Goal: Task Accomplishment & Management: Manage account settings

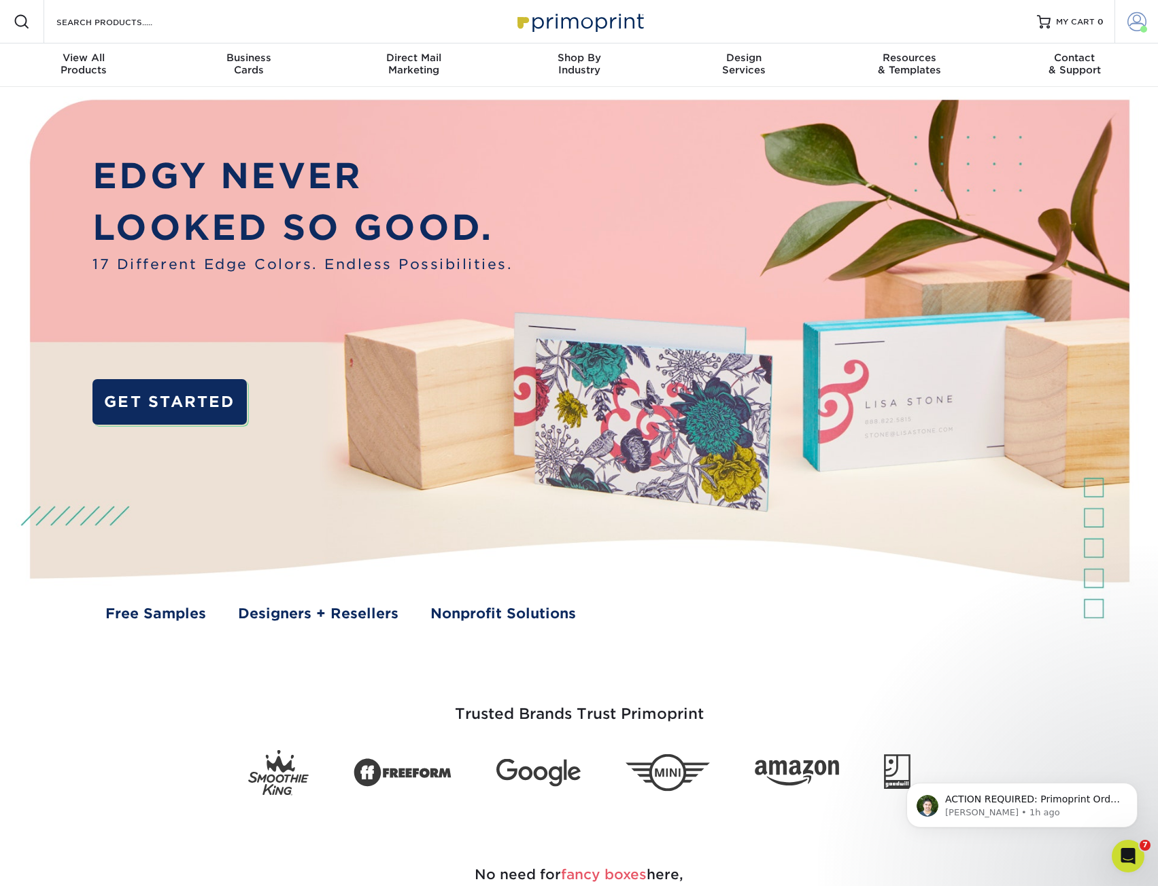
click at [1130, 29] on span at bounding box center [1136, 21] width 19 height 19
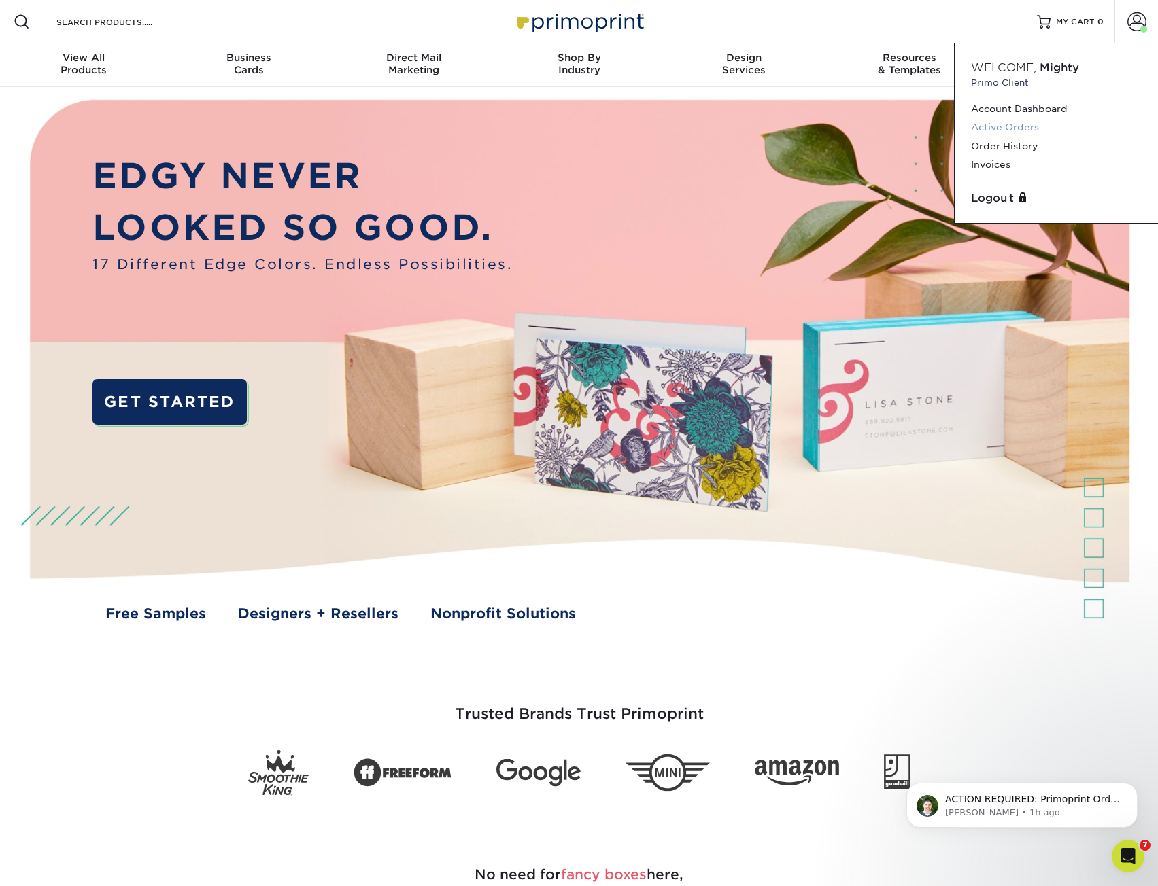
click at [990, 124] on link "Active Orders" at bounding box center [1056, 127] width 171 height 18
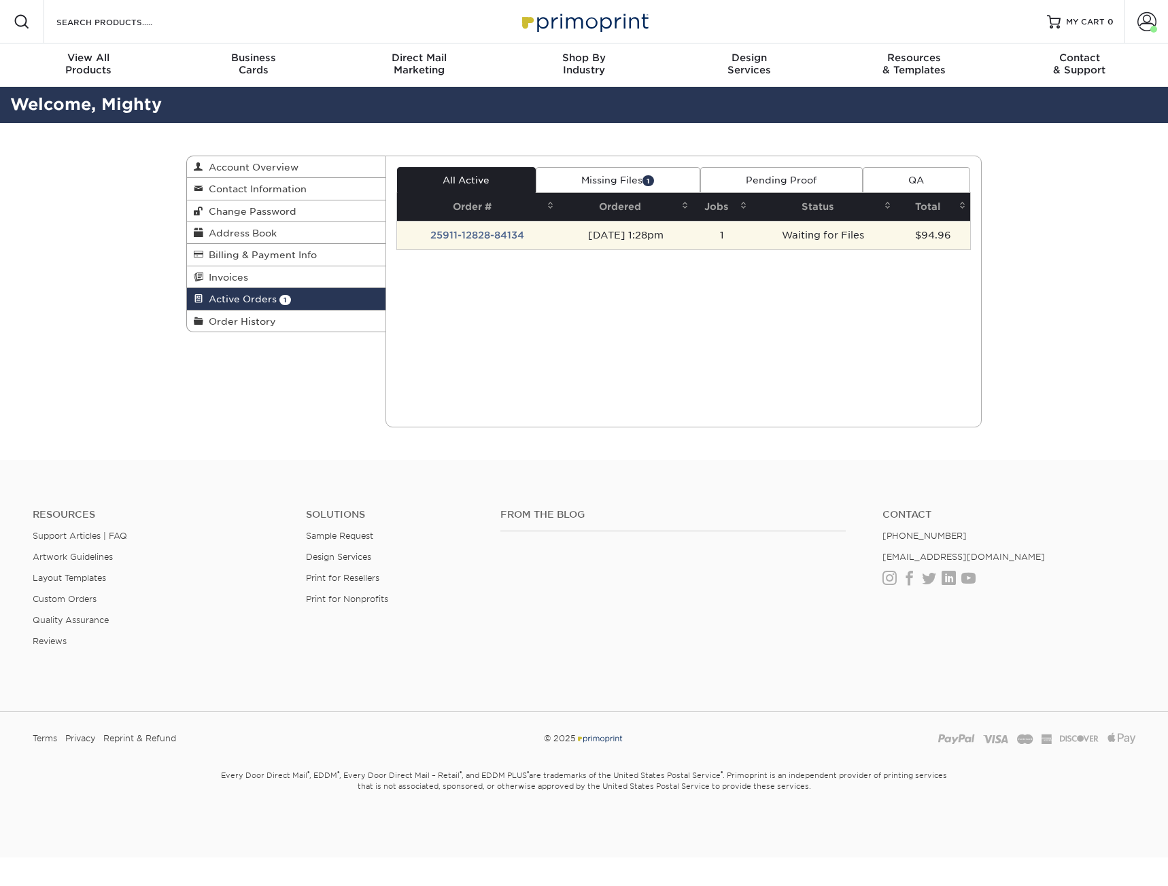
click at [810, 245] on td "Waiting for Files" at bounding box center [823, 235] width 144 height 29
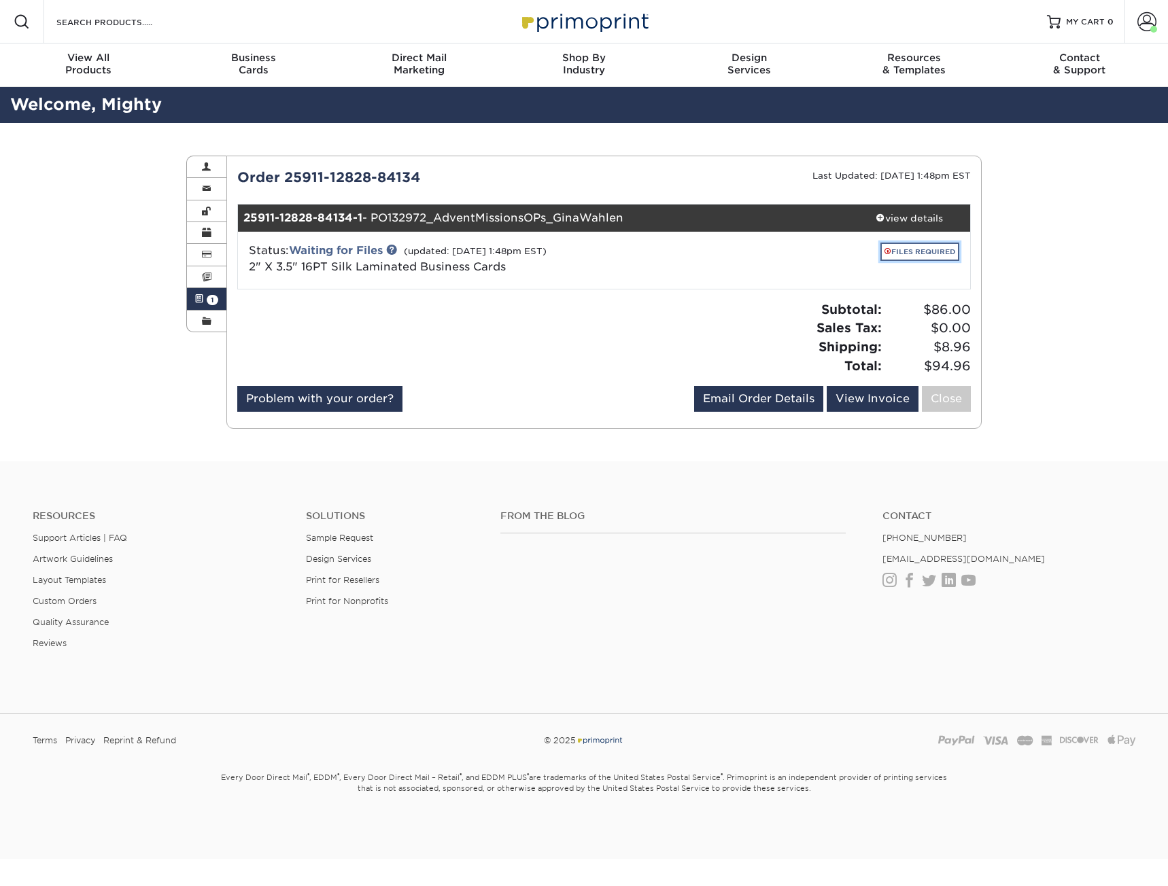
click at [910, 250] on link "FILES REQUIRED" at bounding box center [919, 252] width 79 height 18
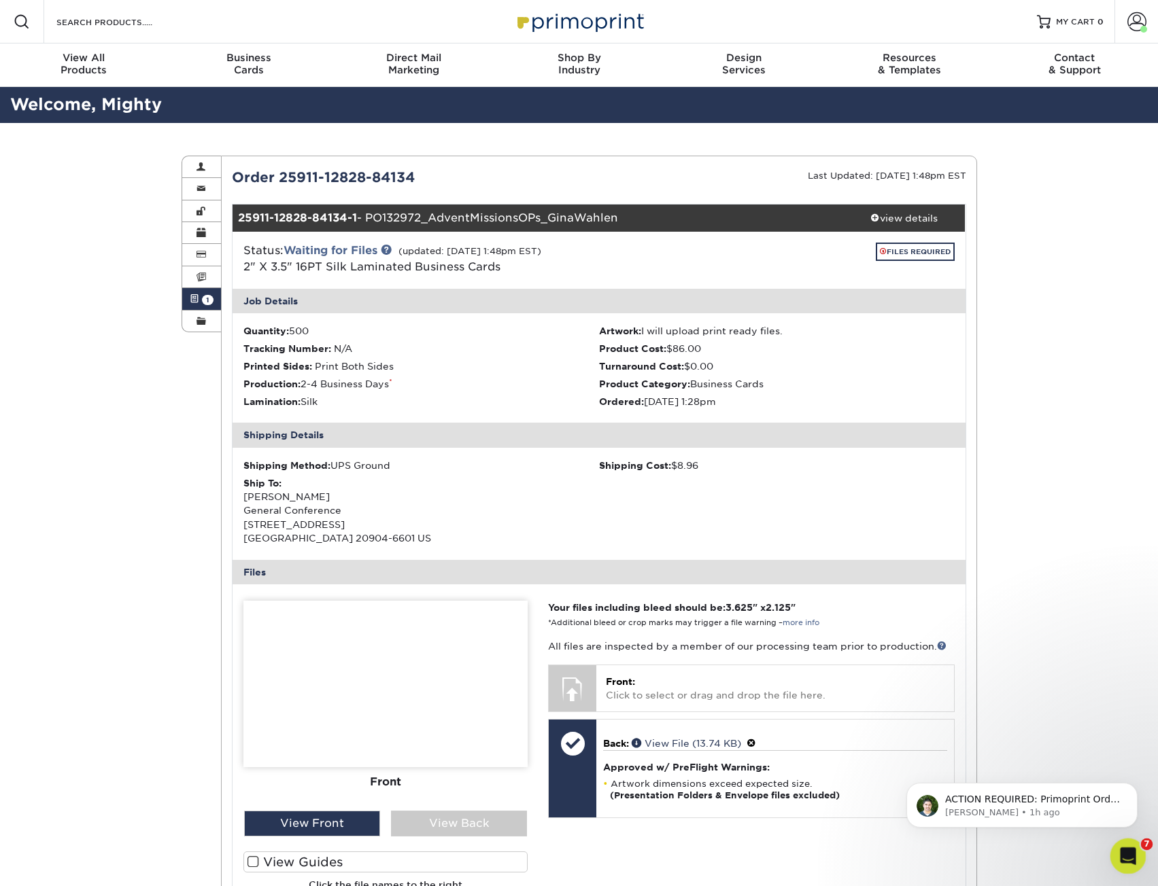
click at [1118, 858] on icon "Open Intercom Messenger" at bounding box center [1126, 855] width 22 height 22
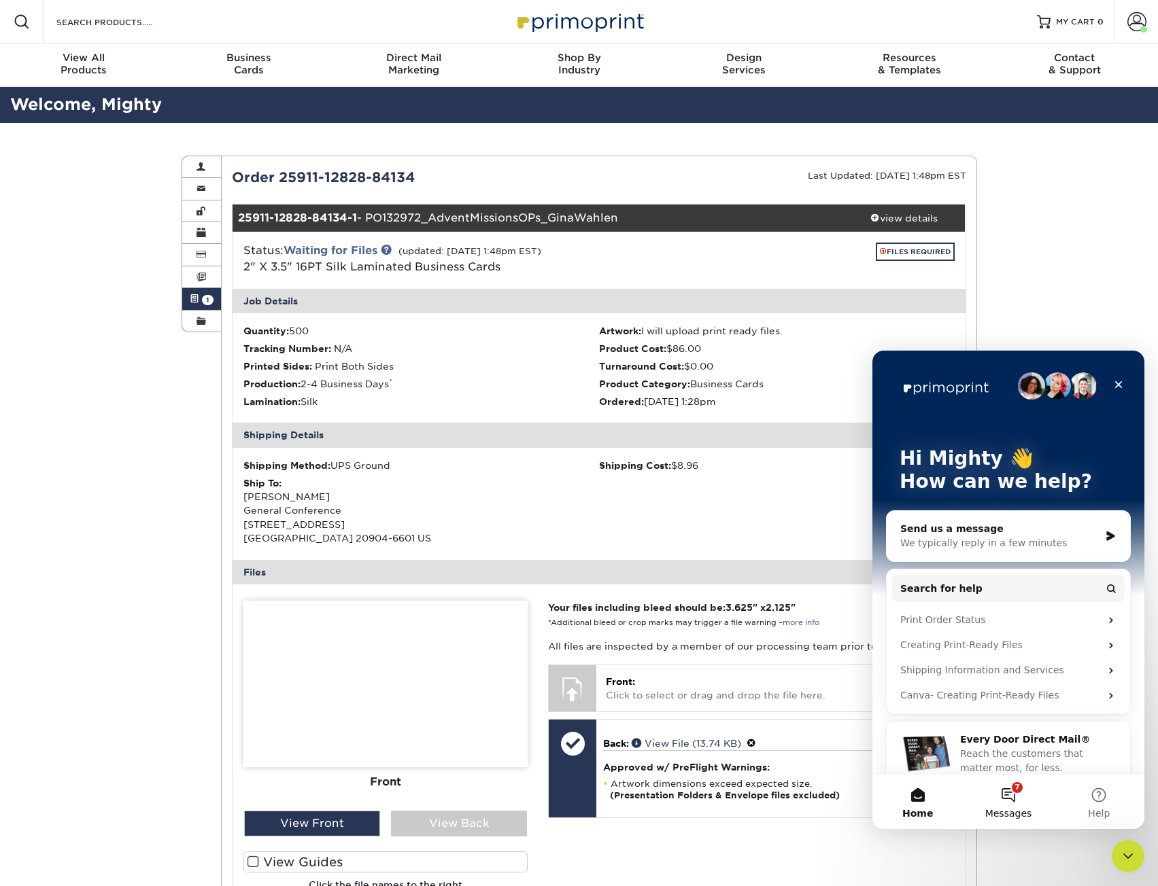
click at [1022, 803] on button "7 Messages" at bounding box center [1008, 802] width 90 height 54
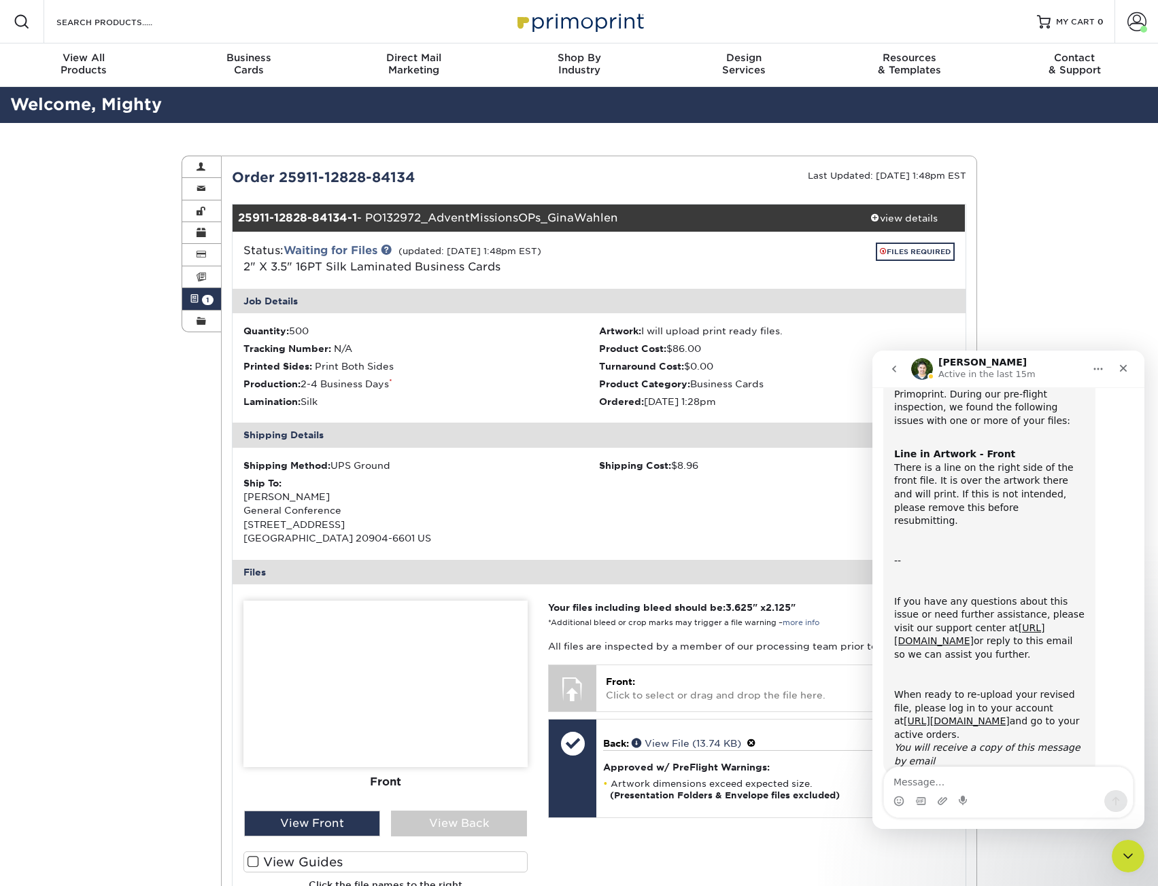
scroll to position [120, 0]
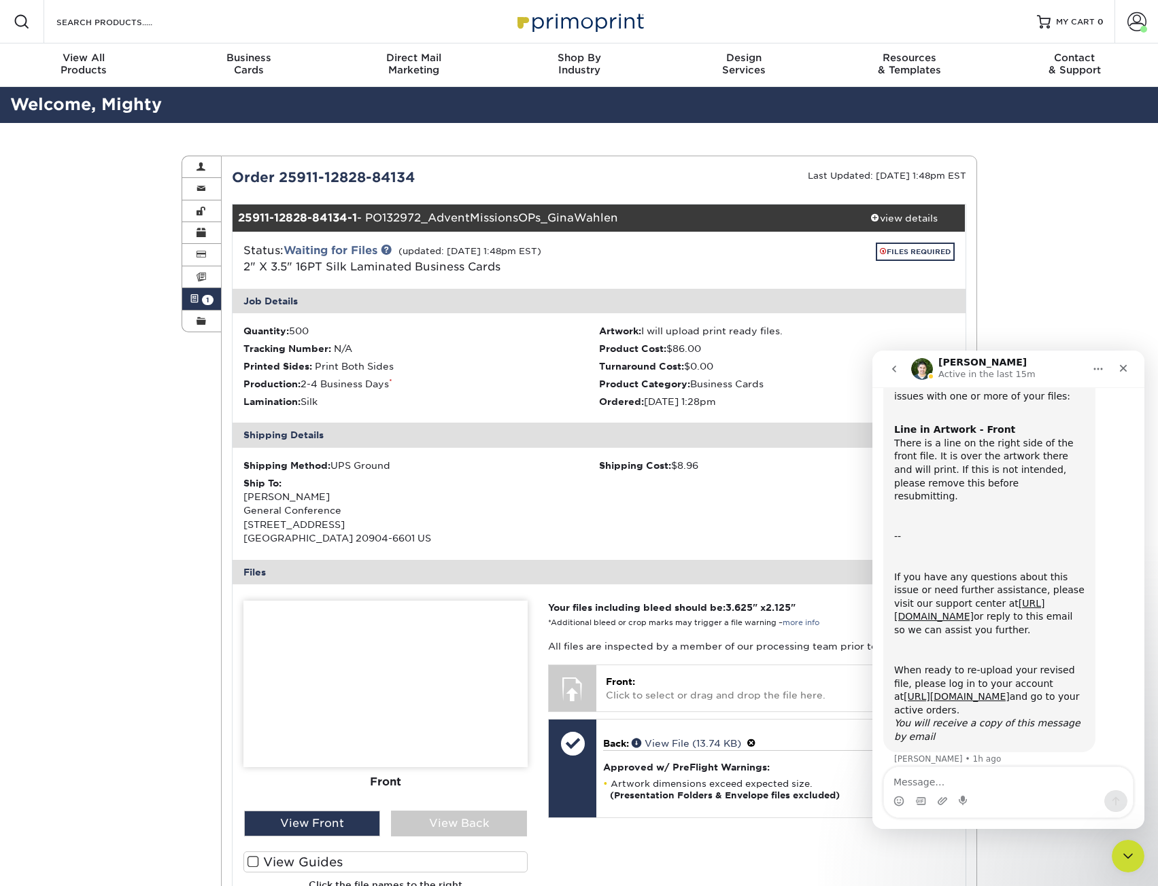
click at [932, 779] on textarea "Message…" at bounding box center [1008, 778] width 249 height 23
type textarea "it's intended for the line. thanks."
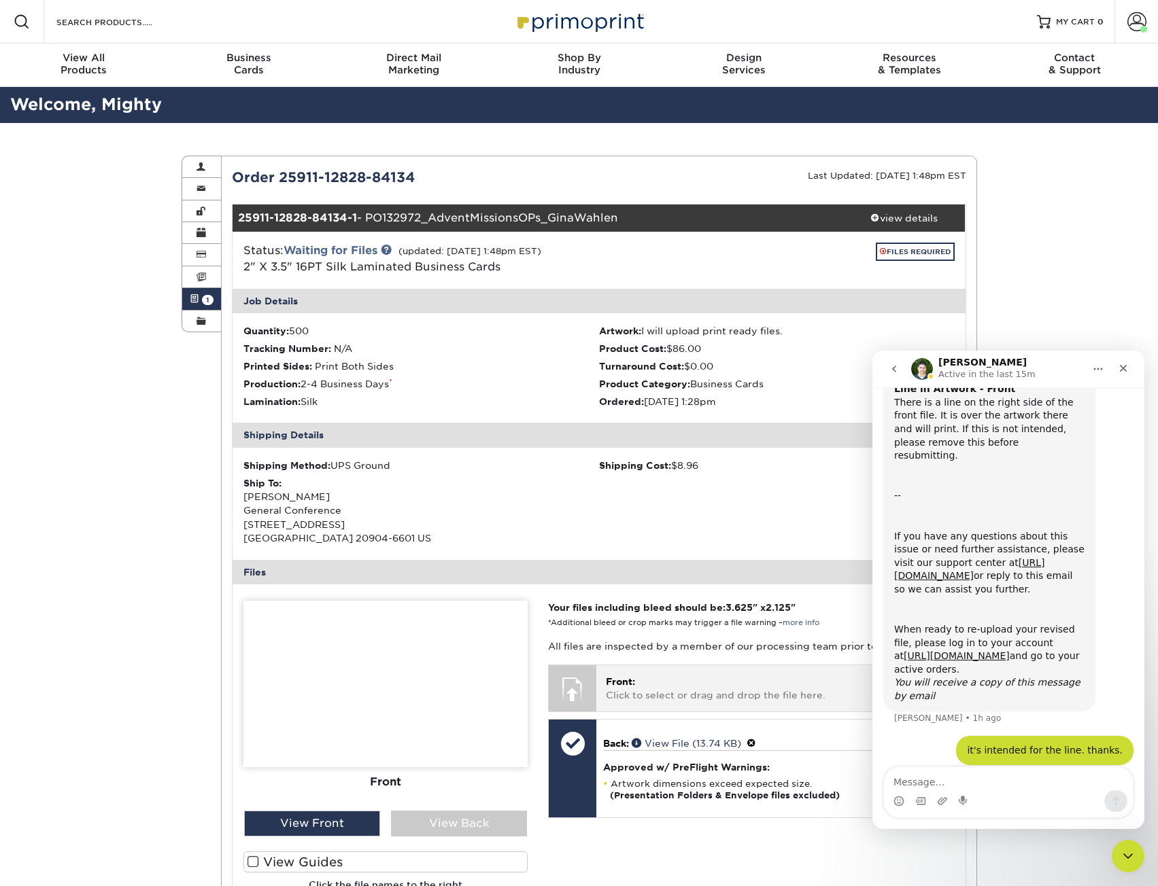
click at [692, 704] on div "Front: Click to select or drag and drop the file here. Choose file" at bounding box center [774, 688] width 357 height 46
click at [1041, 296] on div "Active Orders Account Overview Contact Information Change Password Address Book…" at bounding box center [579, 612] width 1158 height 979
click at [1099, 366] on icon "Home" at bounding box center [1097, 369] width 11 height 11
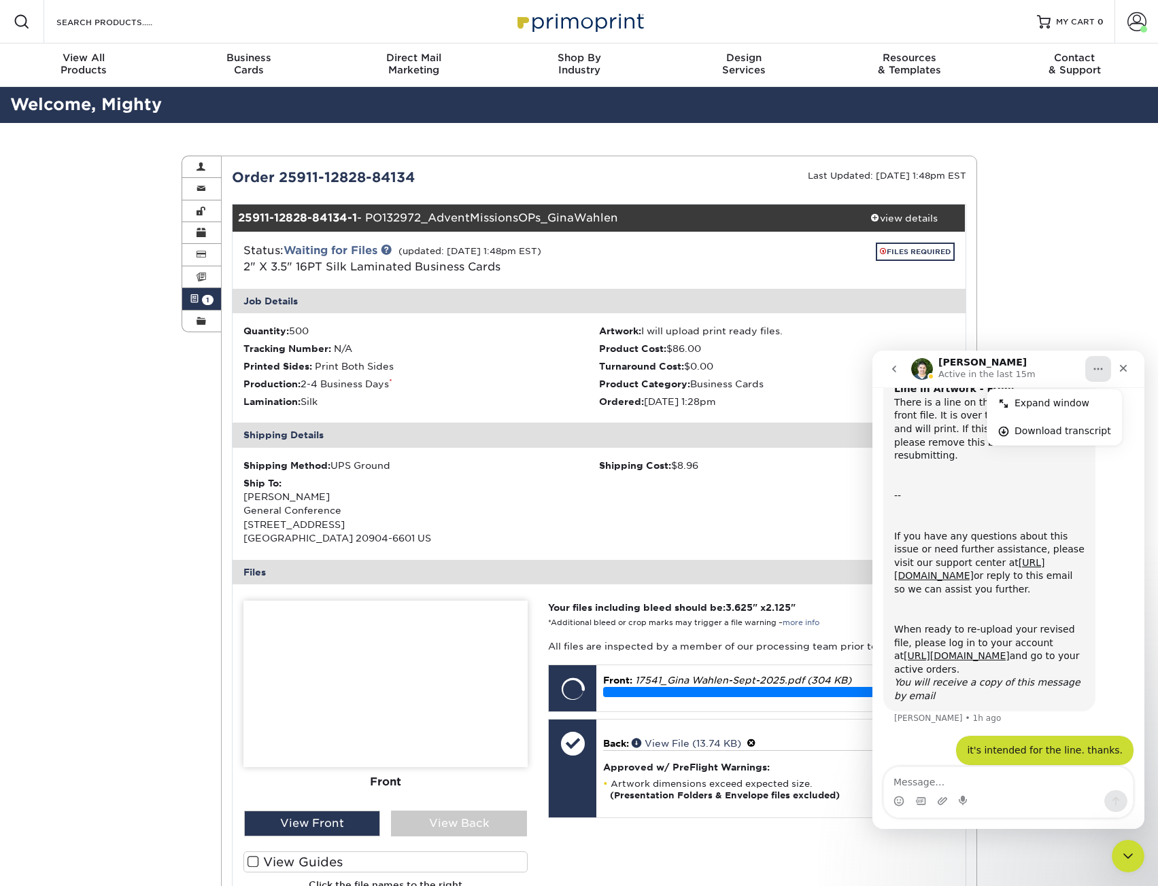
click at [1032, 360] on div "Matthew Active in the last 15m" at bounding box center [997, 370] width 173 height 24
click at [1015, 366] on div "Matthew Active in the last 15m" at bounding box center [988, 370] width 100 height 24
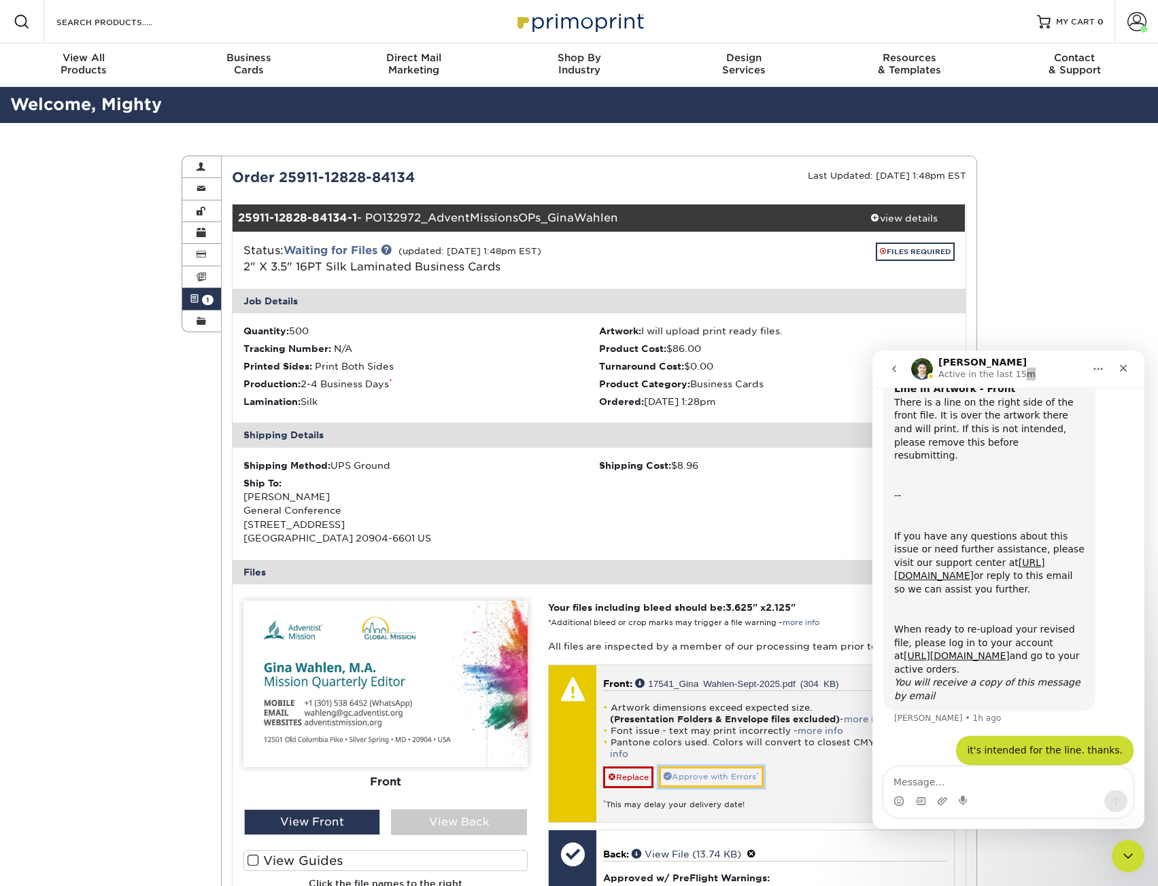
click at [717, 778] on link "Approve with Errors *" at bounding box center [711, 777] width 105 height 21
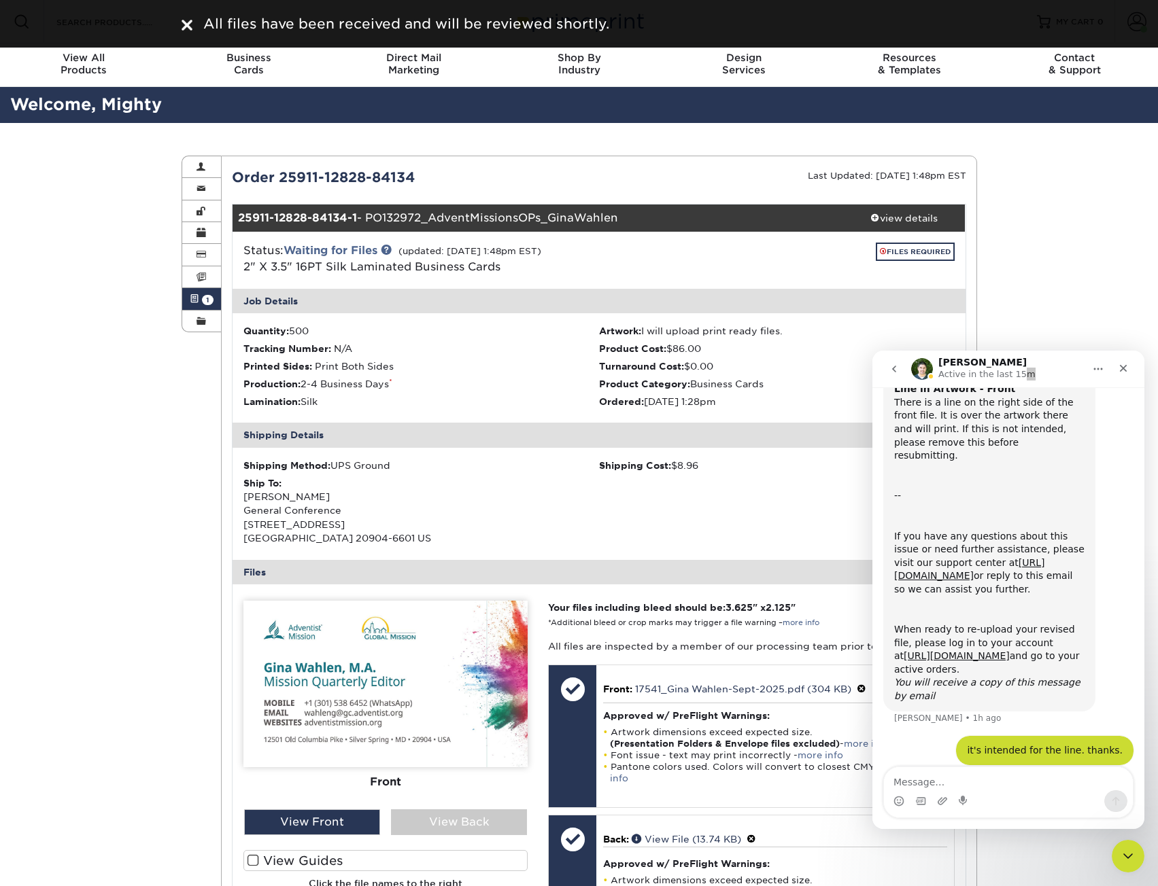
scroll to position [272, 0]
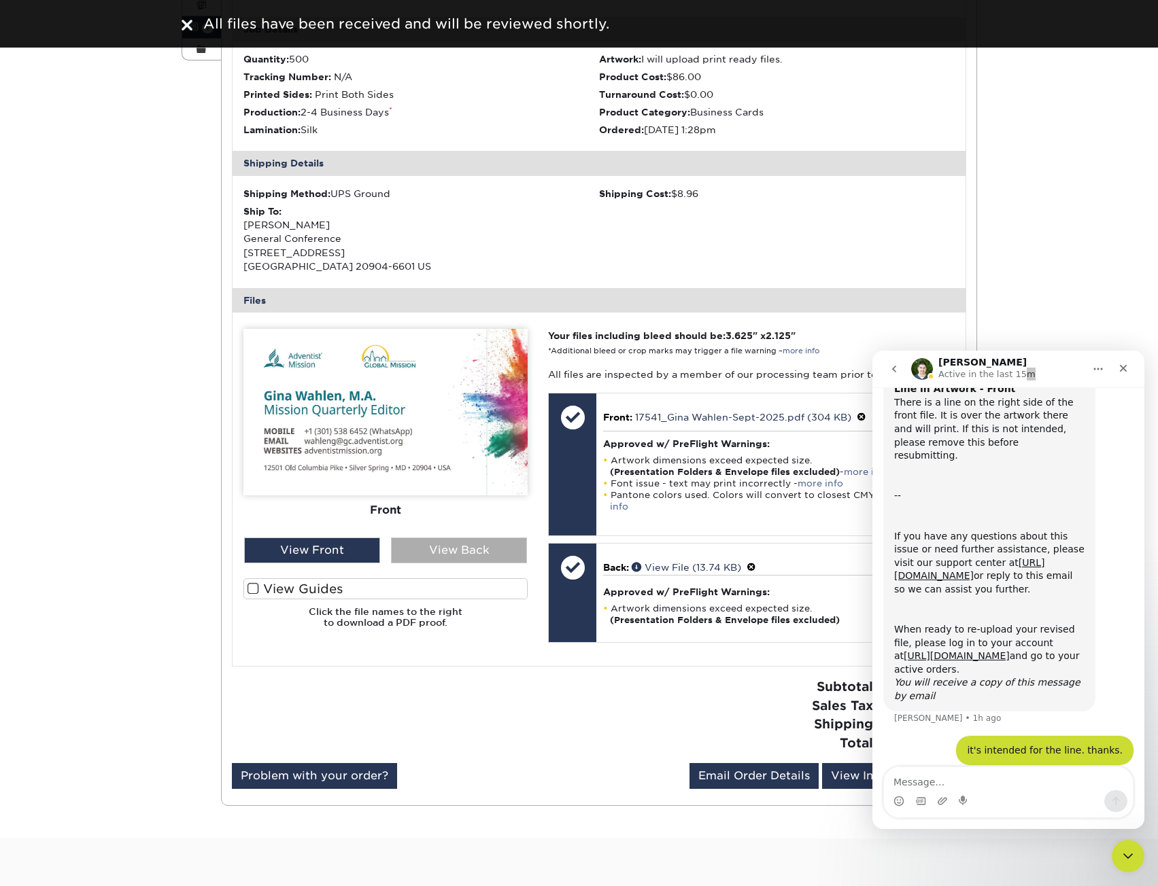
click at [432, 547] on div "View Back" at bounding box center [459, 551] width 136 height 26
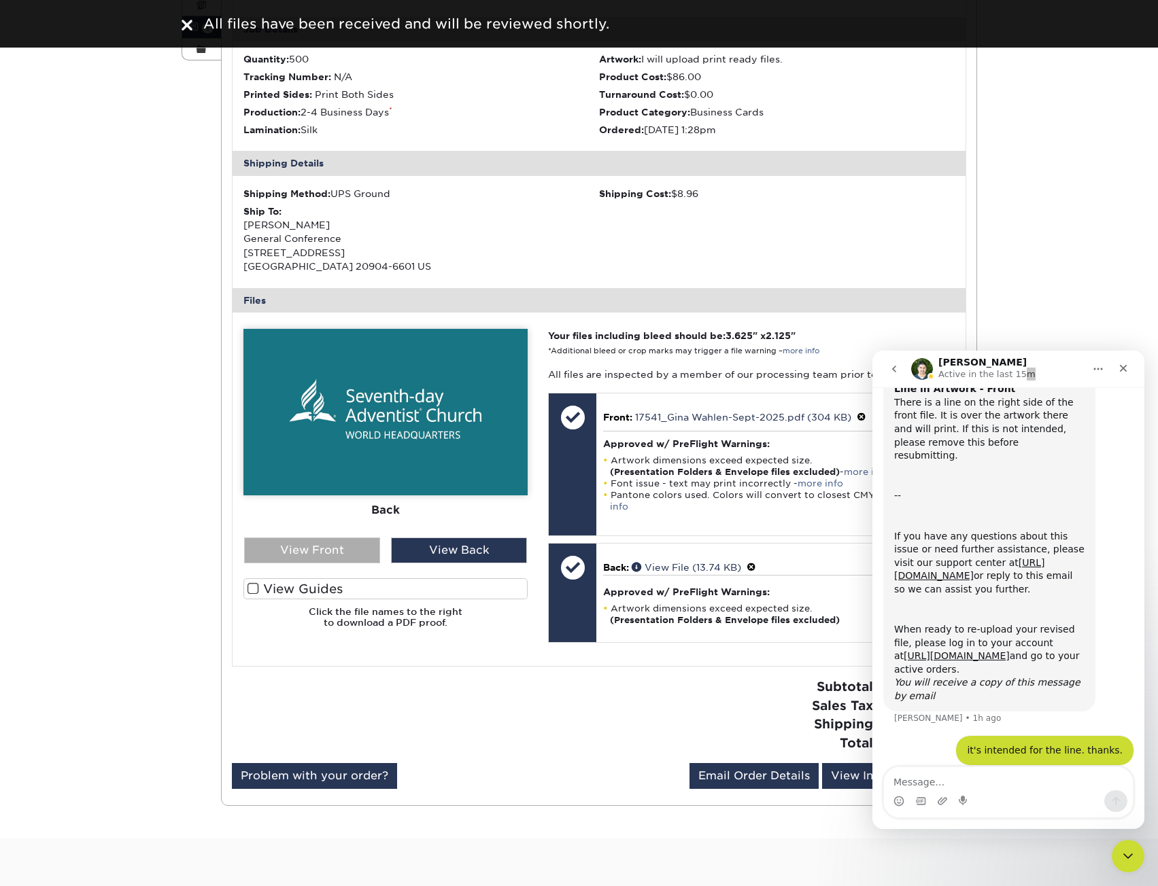
click at [338, 542] on div "View Front" at bounding box center [312, 551] width 136 height 26
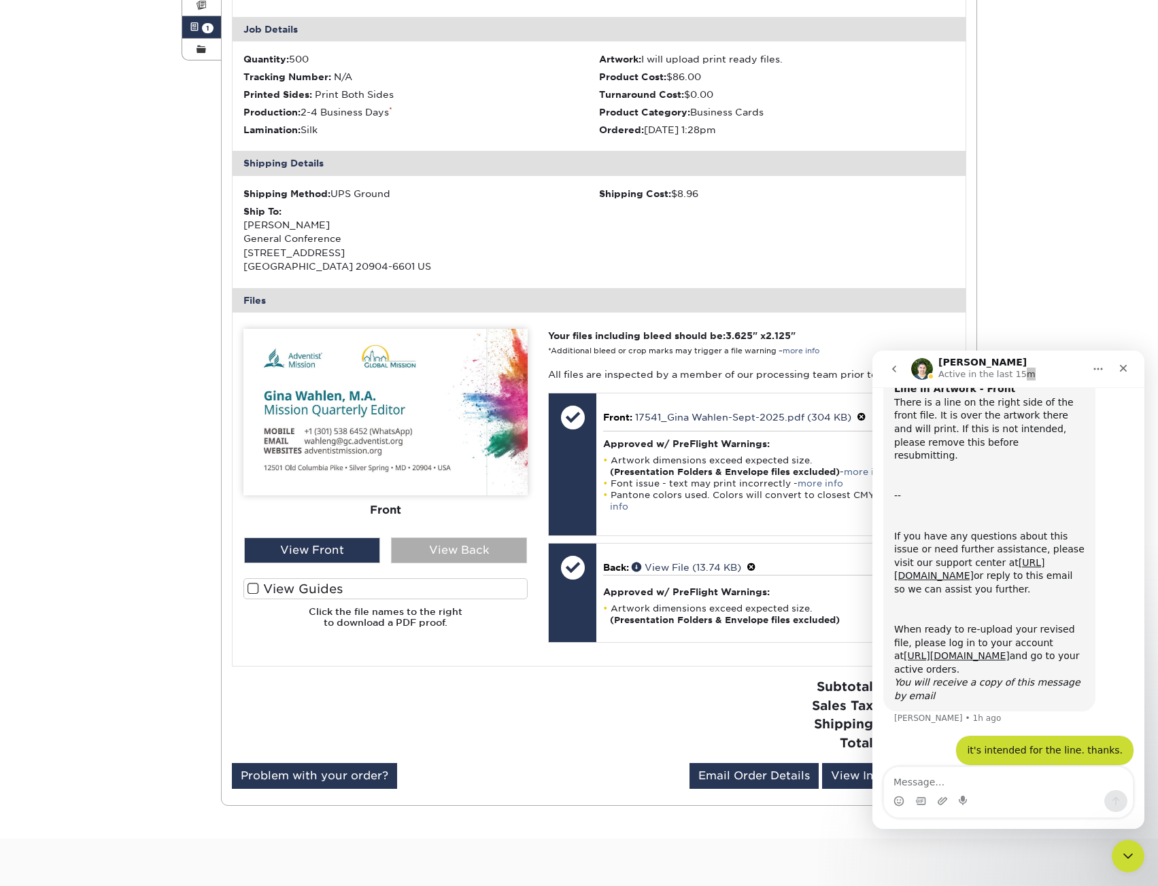
click at [409, 553] on div "View Back" at bounding box center [459, 551] width 136 height 26
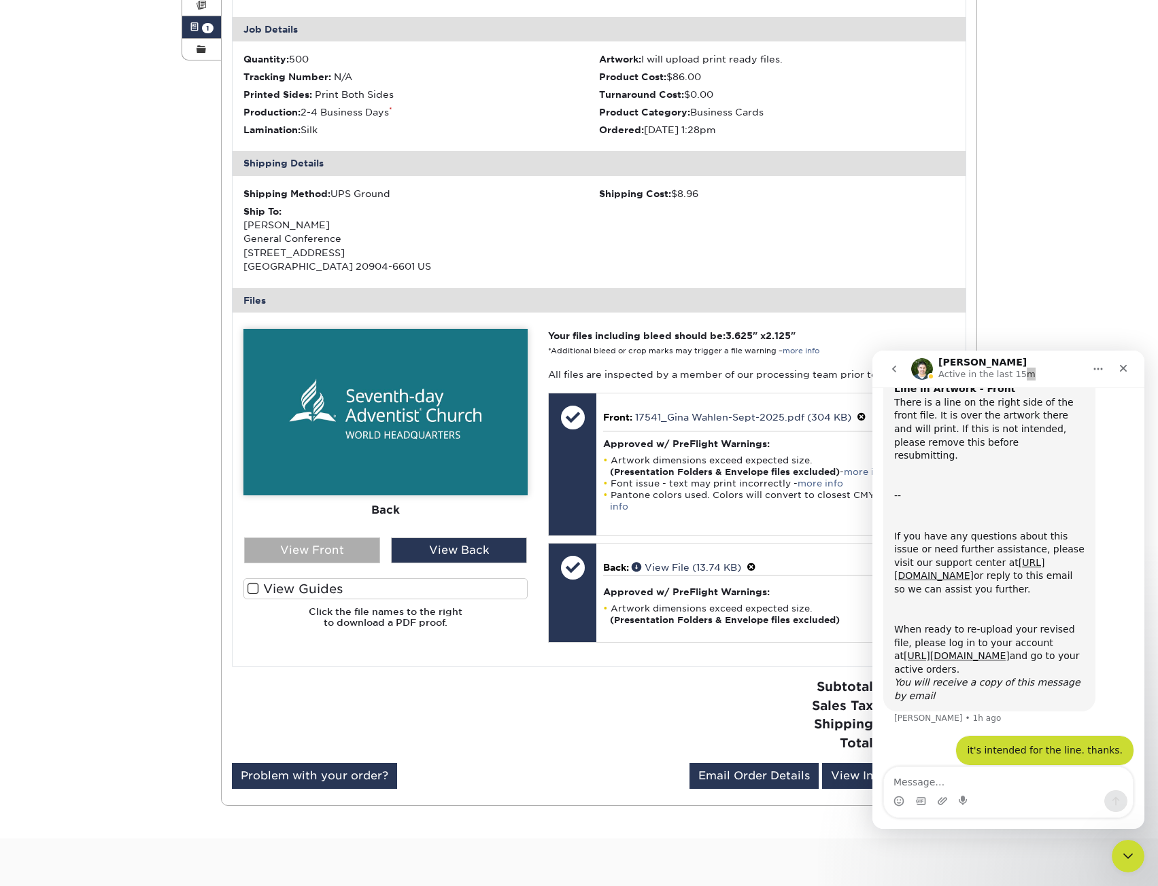
click at [347, 546] on div "View Front" at bounding box center [312, 551] width 136 height 26
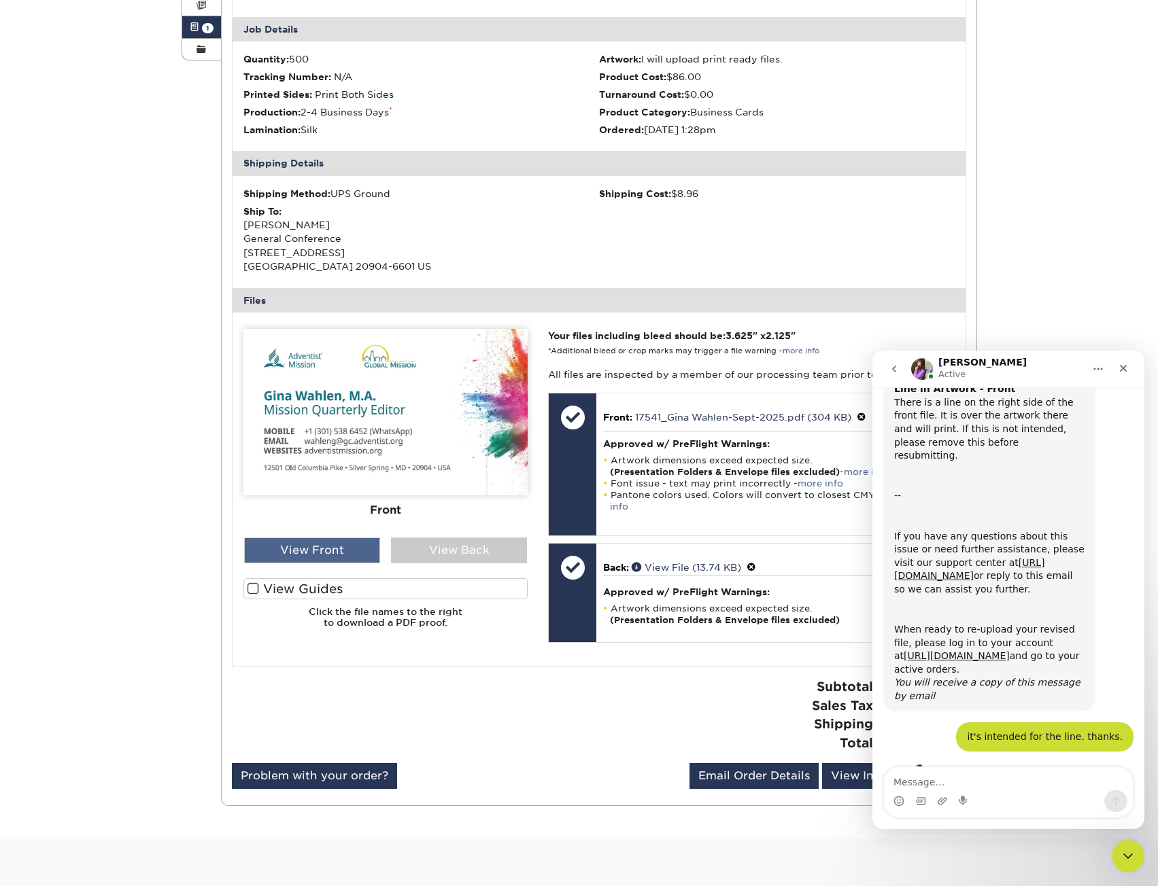
scroll to position [232, 0]
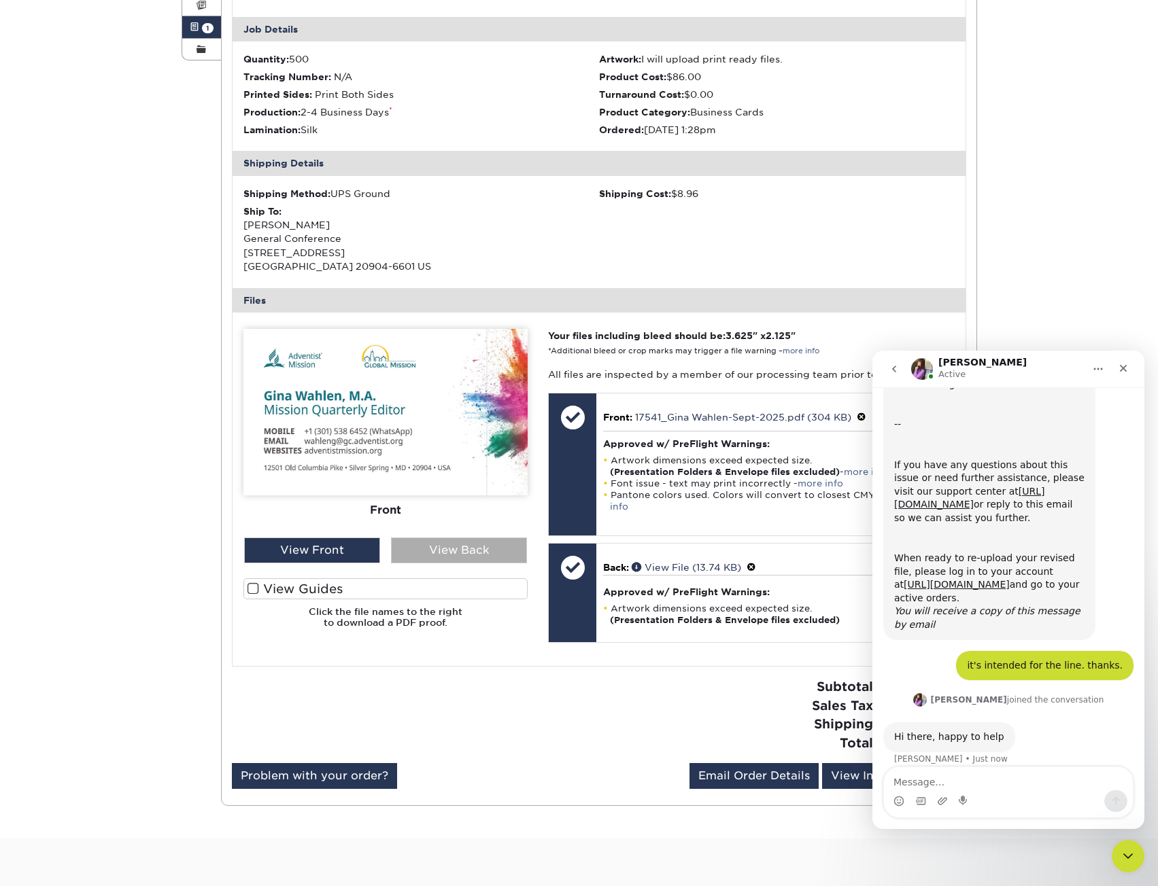
click at [439, 548] on div "View Back" at bounding box center [459, 551] width 136 height 26
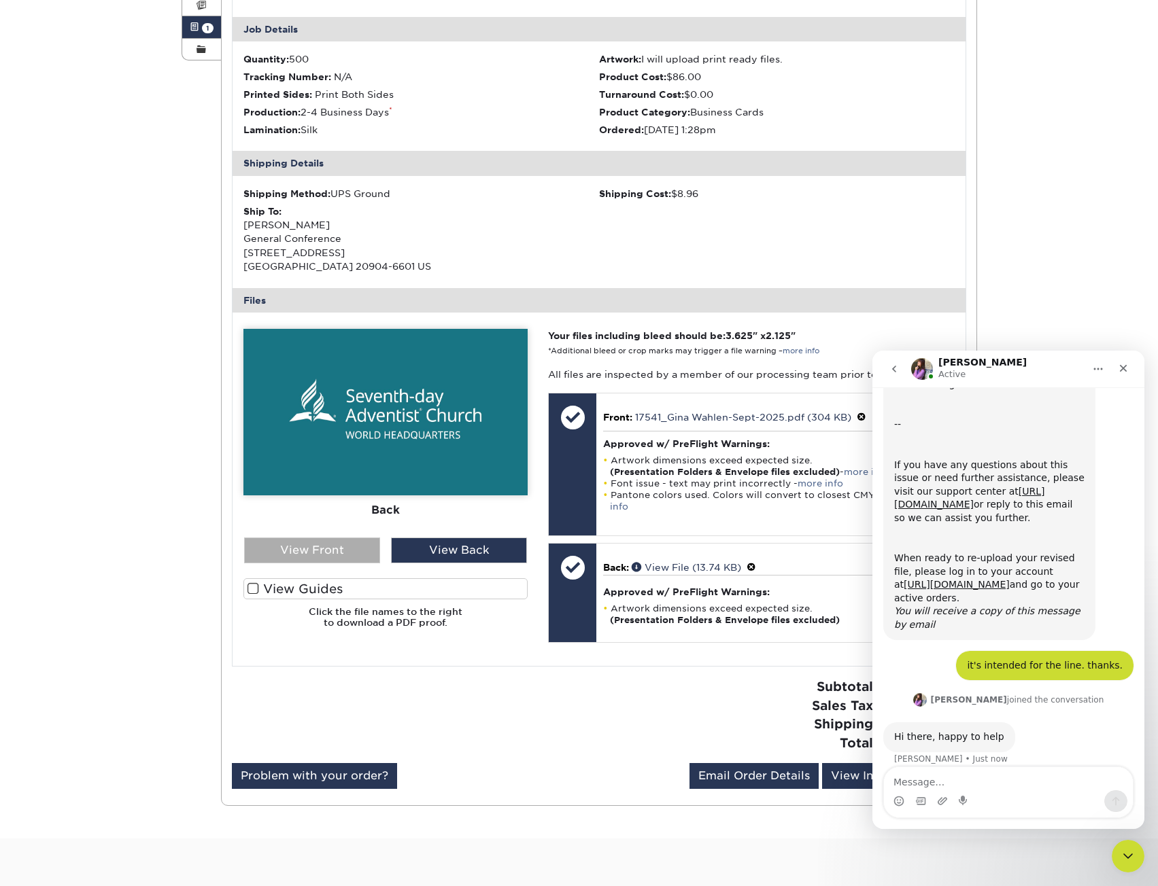
drag, startPoint x: 322, startPoint y: 544, endPoint x: 377, endPoint y: 543, distance: 55.1
click at [322, 544] on div "View Front" at bounding box center [312, 551] width 136 height 26
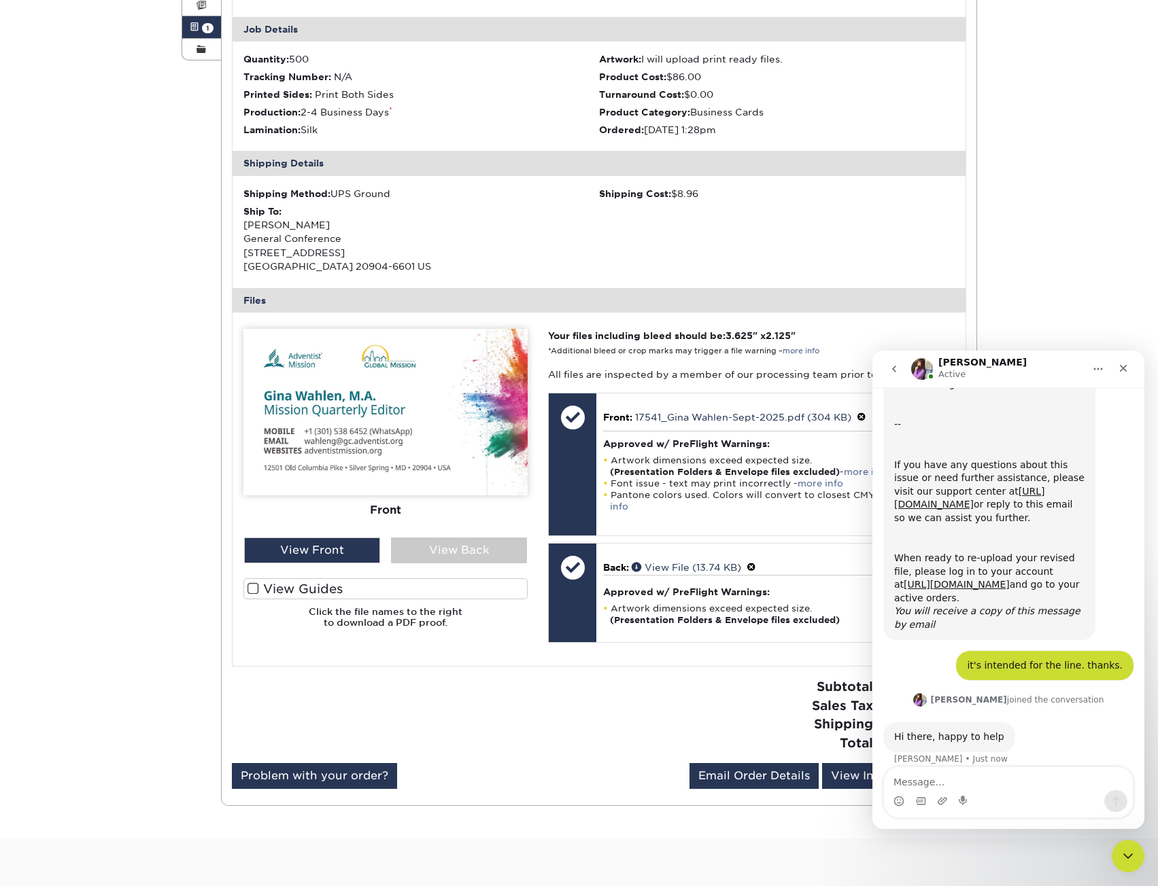
click at [894, 373] on icon "go back" at bounding box center [893, 369] width 11 height 11
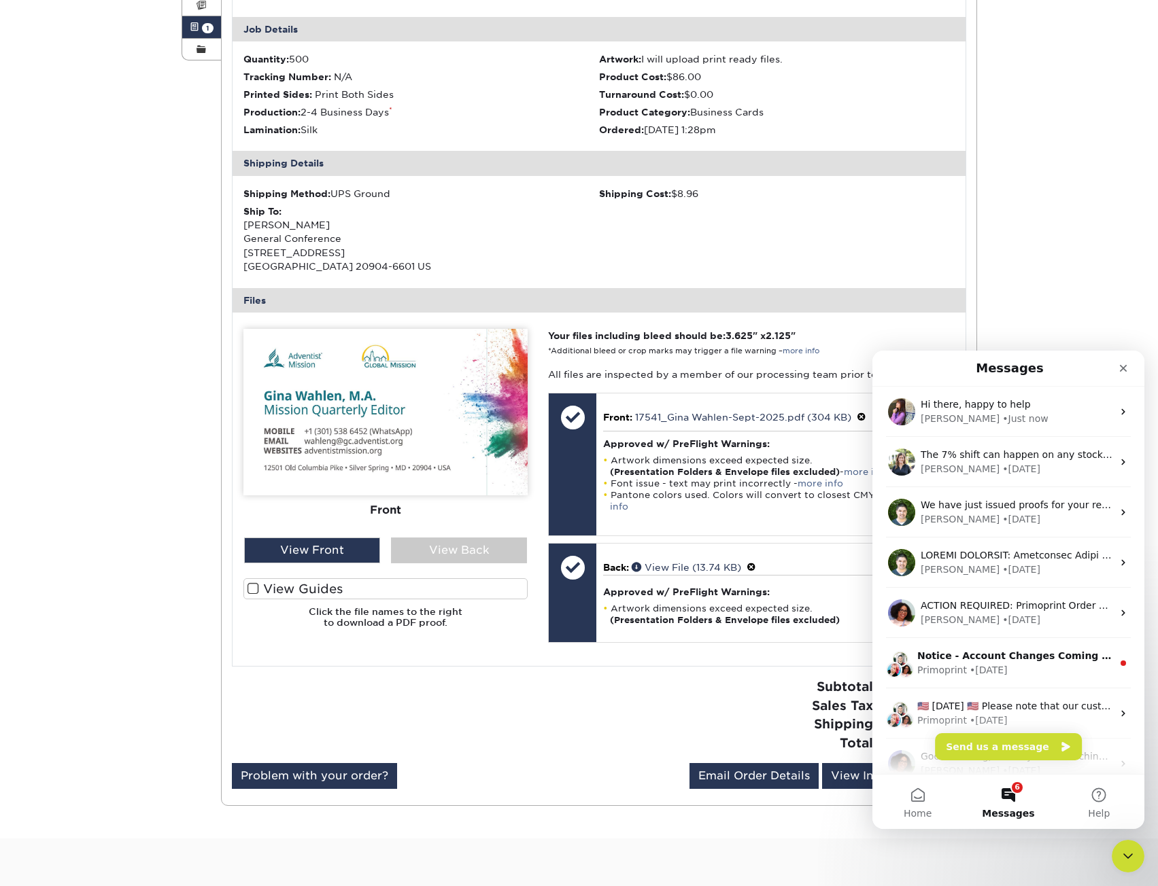
click at [994, 375] on h1 "Messages" at bounding box center [1009, 368] width 73 height 23
click at [1118, 840] on div "Close Intercom Messenger" at bounding box center [1125, 854] width 33 height 33
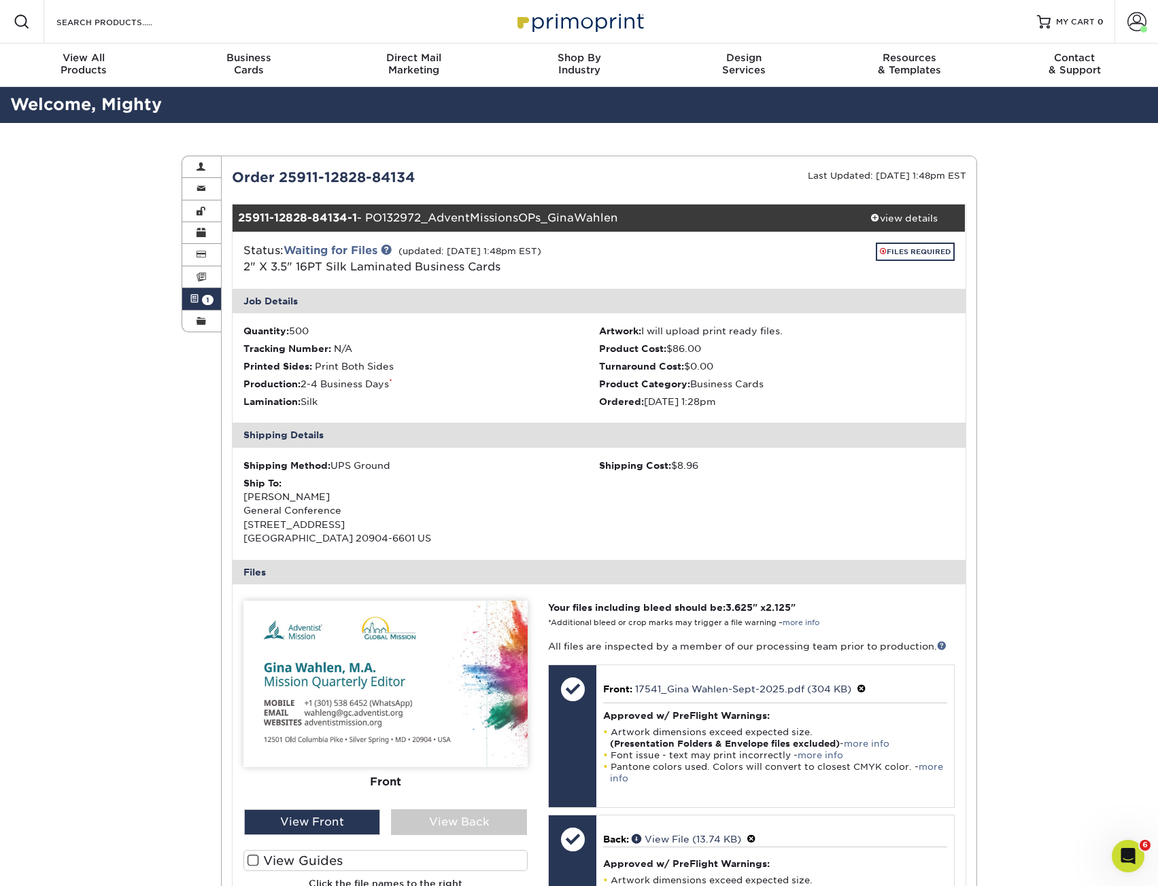
click at [207, 291] on link "Active Orders 1" at bounding box center [201, 299] width 39 height 22
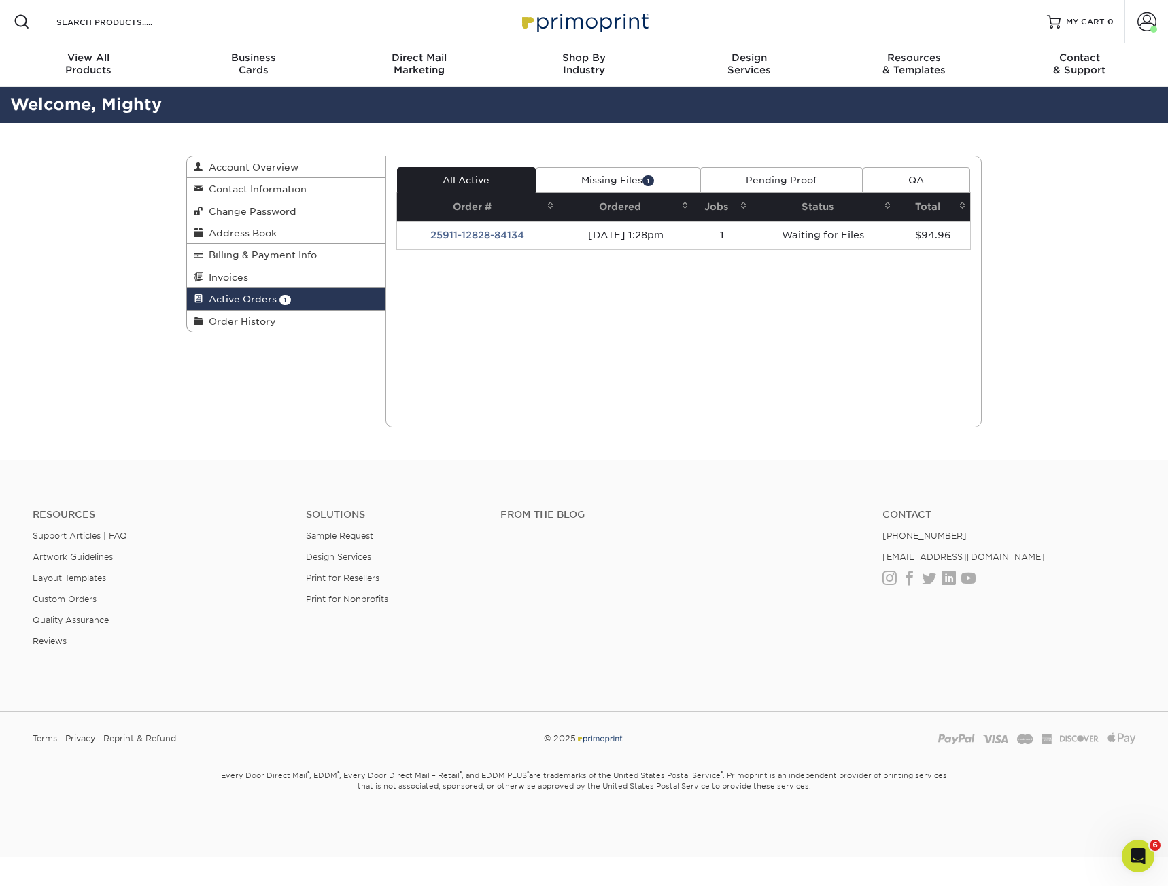
click at [242, 306] on link "Active Orders 1" at bounding box center [286, 299] width 198 height 22
click at [602, 192] on link "Missing Files 1" at bounding box center [618, 180] width 165 height 26
click at [254, 293] on link "Active Orders 1" at bounding box center [286, 299] width 198 height 22
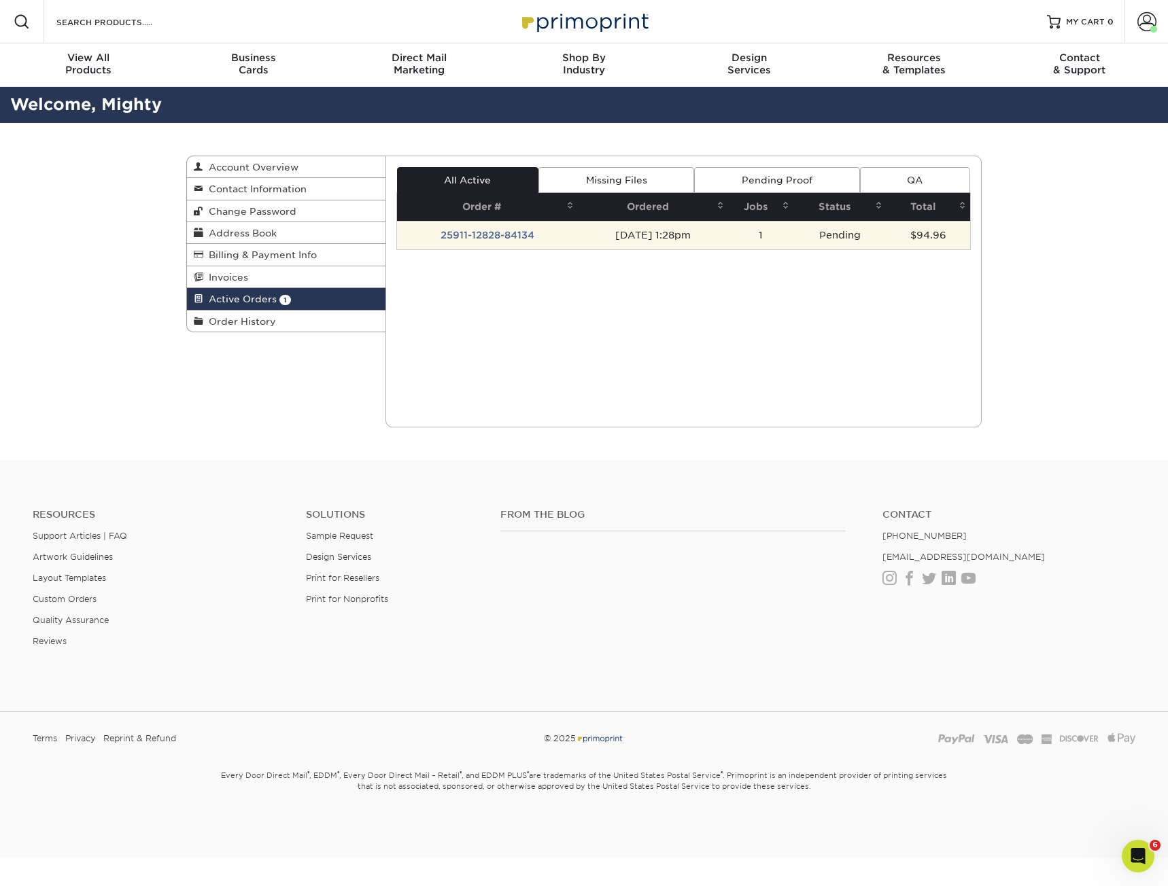
click at [490, 232] on td "25911-12828-84134" at bounding box center [487, 235] width 181 height 29
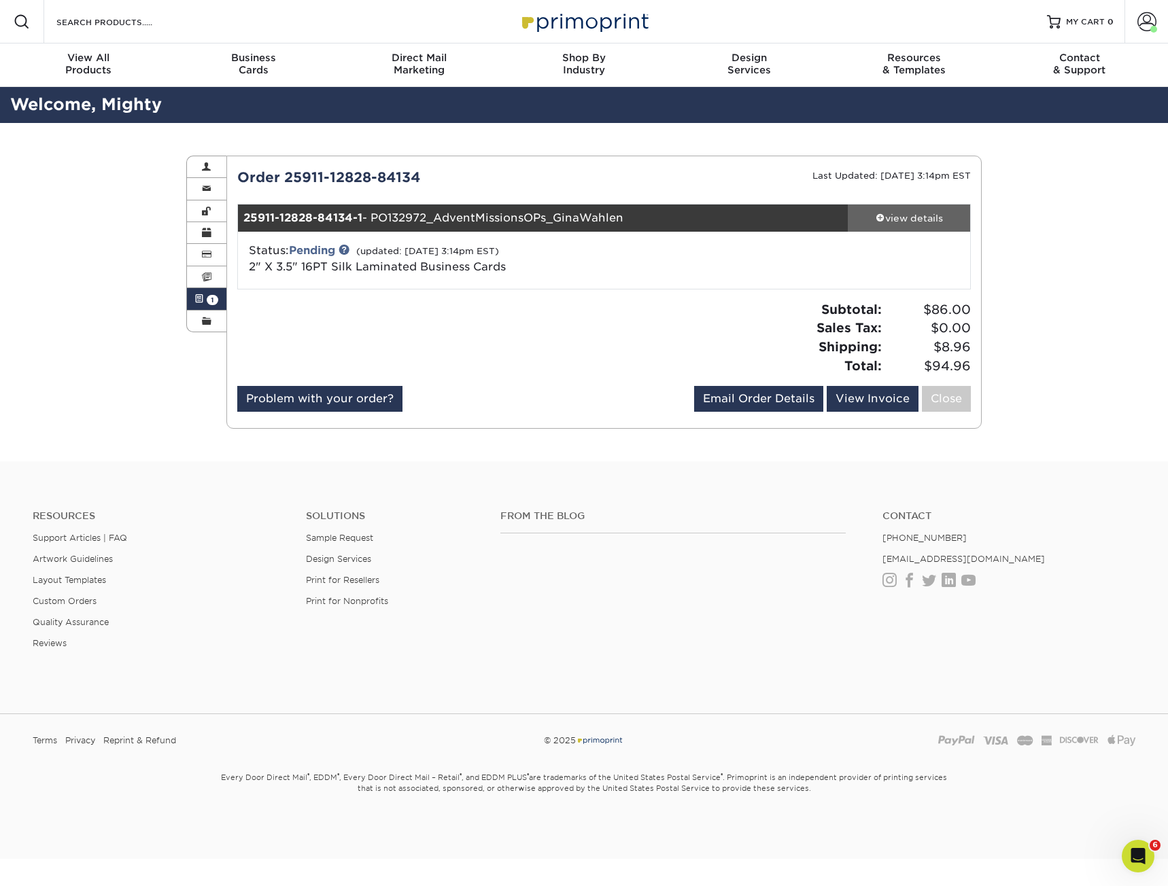
click at [911, 222] on div "view details" at bounding box center [909, 218] width 122 height 14
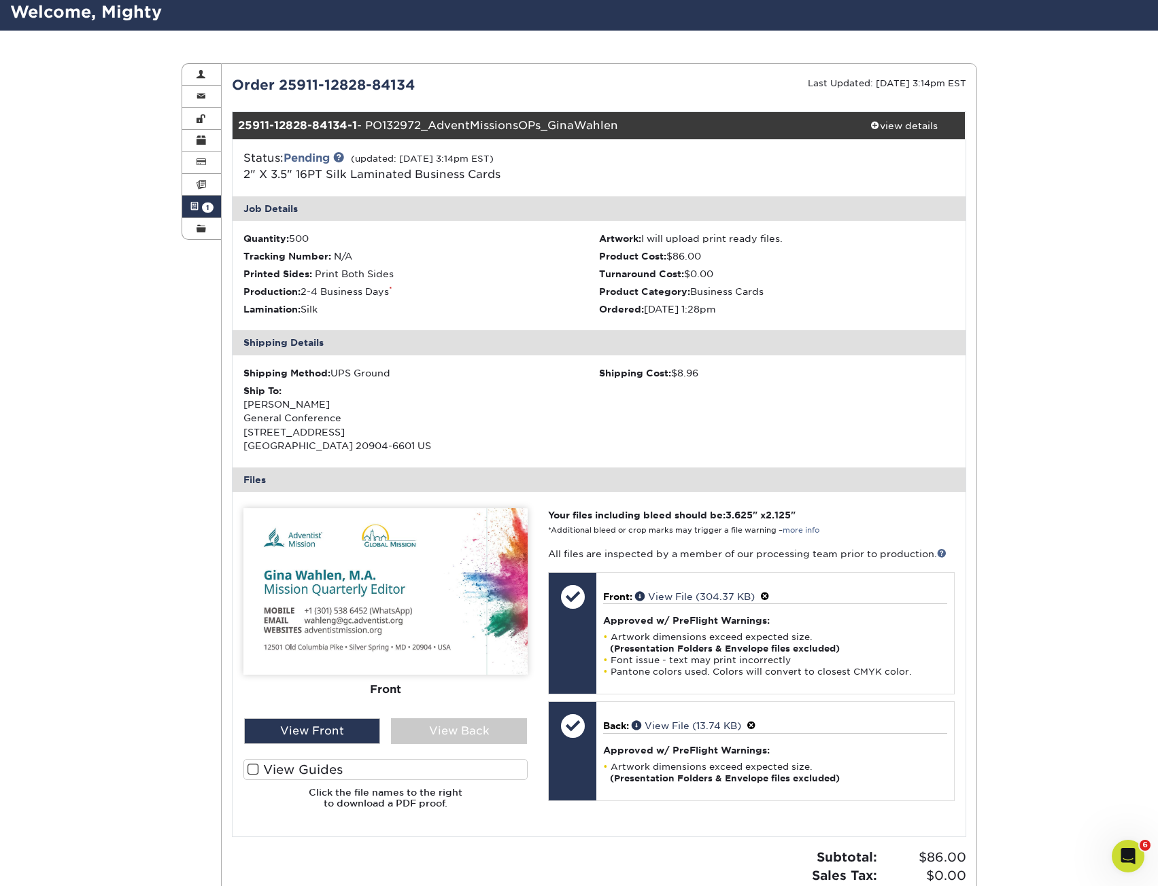
scroll to position [68, 0]
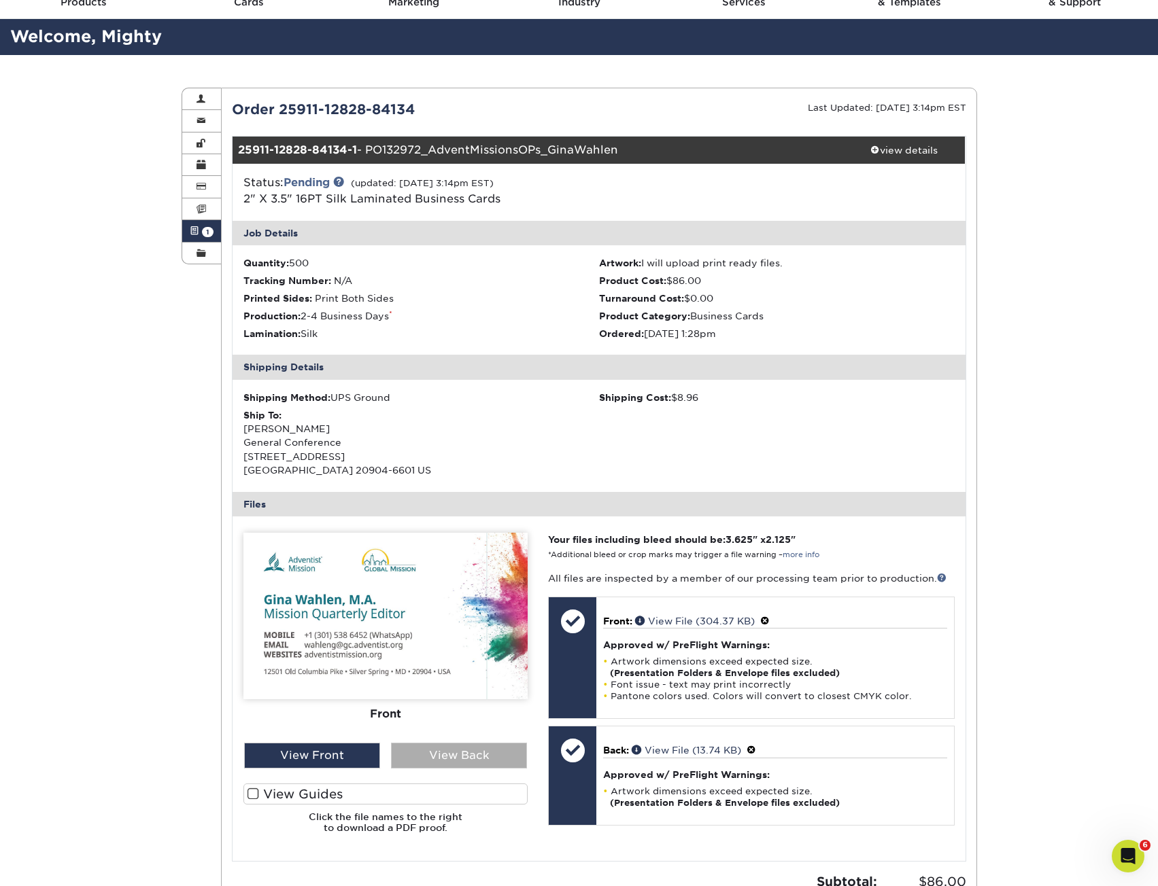
click at [444, 763] on div "View Back" at bounding box center [459, 756] width 136 height 26
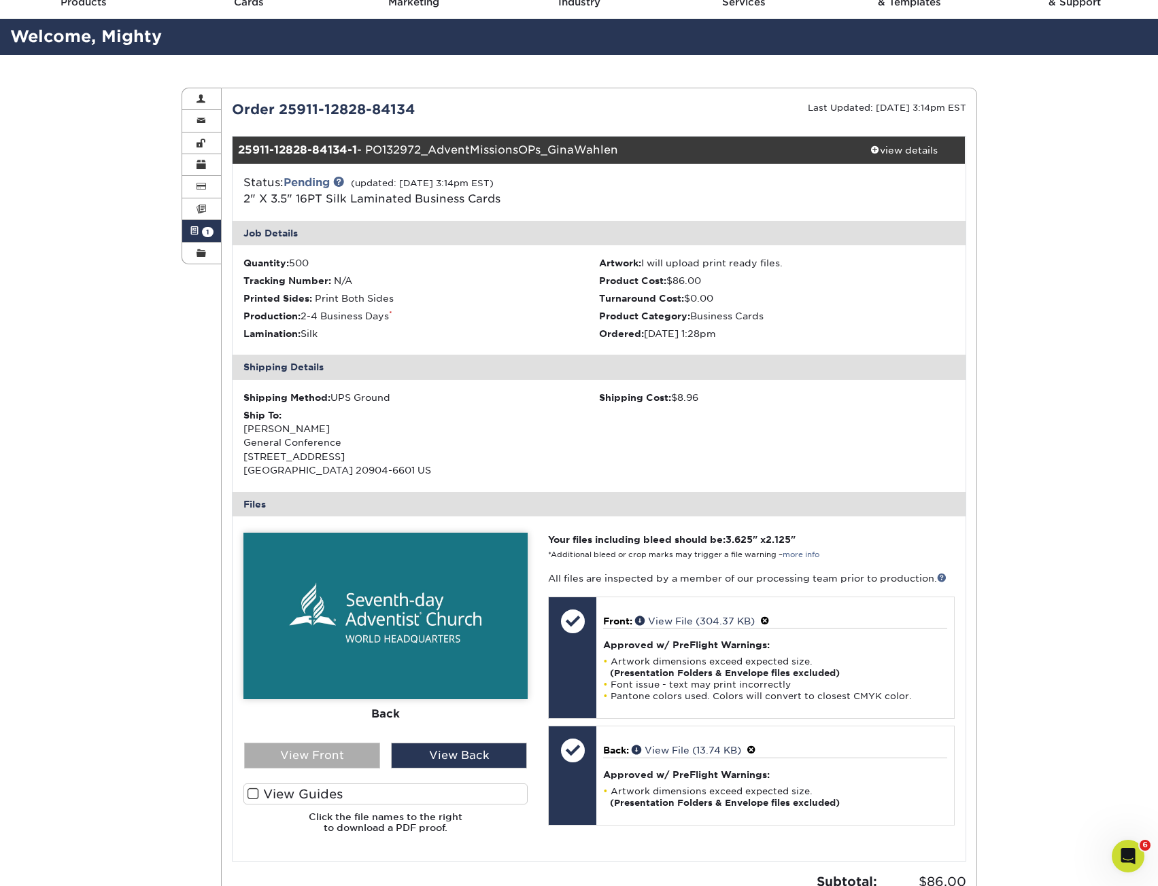
click at [347, 757] on div "View Front" at bounding box center [312, 756] width 136 height 26
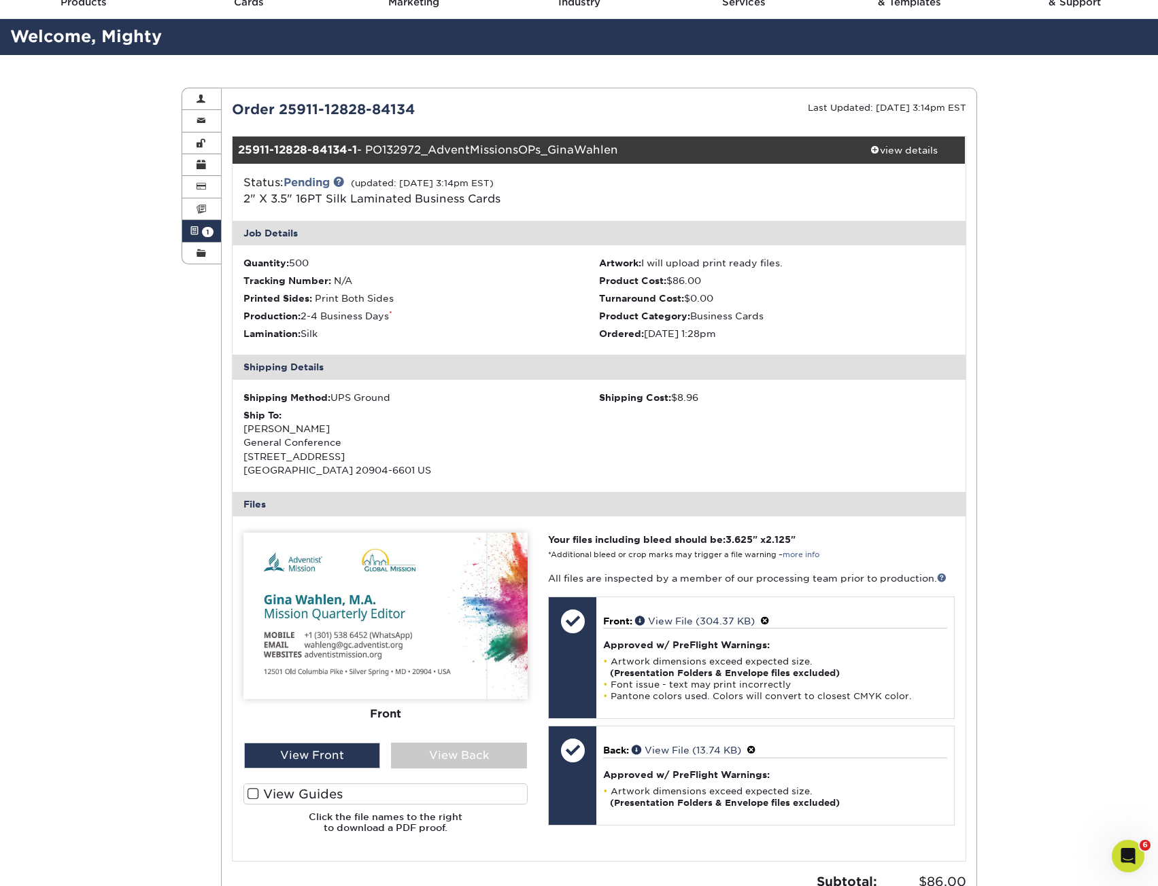
click at [114, 569] on div "Active Orders Account Overview Contact Information Change Password Address Book…" at bounding box center [579, 544] width 1158 height 979
click at [201, 237] on link "Active Orders 1" at bounding box center [201, 231] width 39 height 22
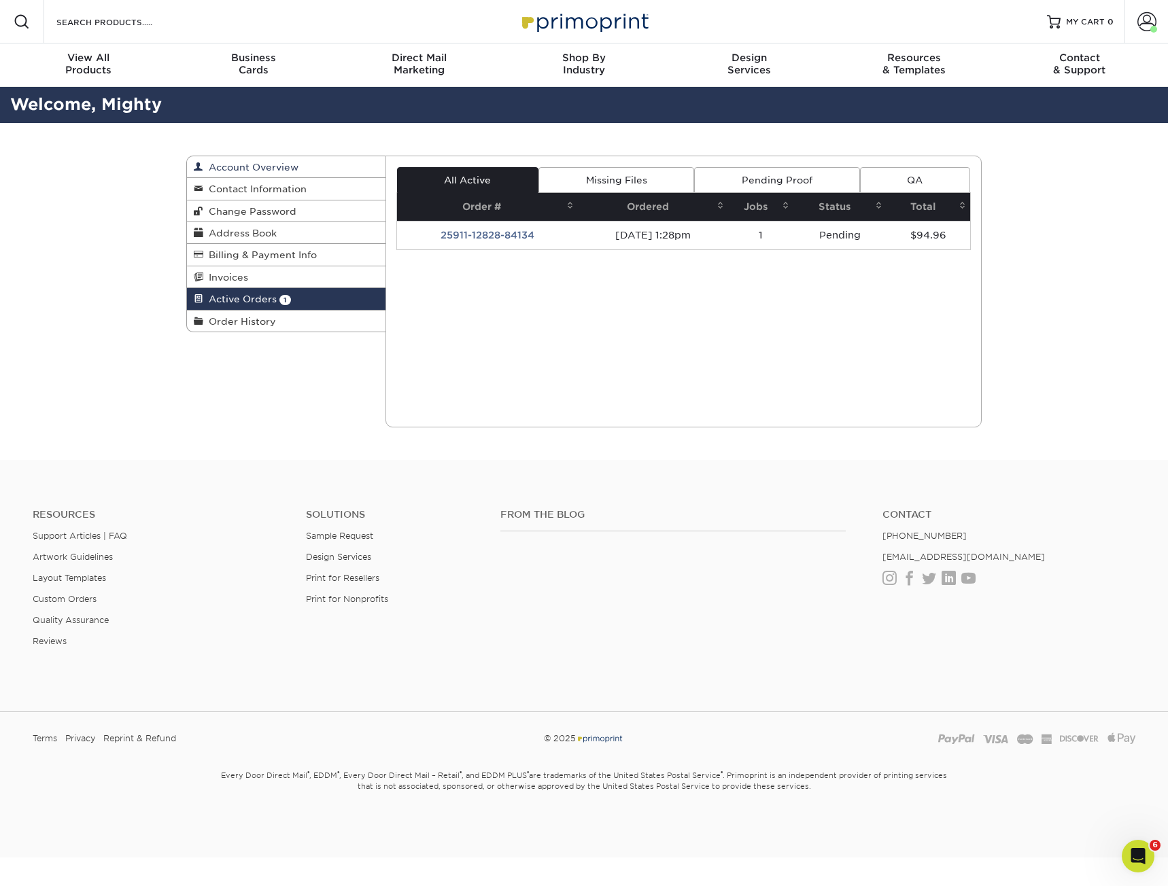
click at [275, 172] on span "Account Overview" at bounding box center [250, 167] width 95 height 11
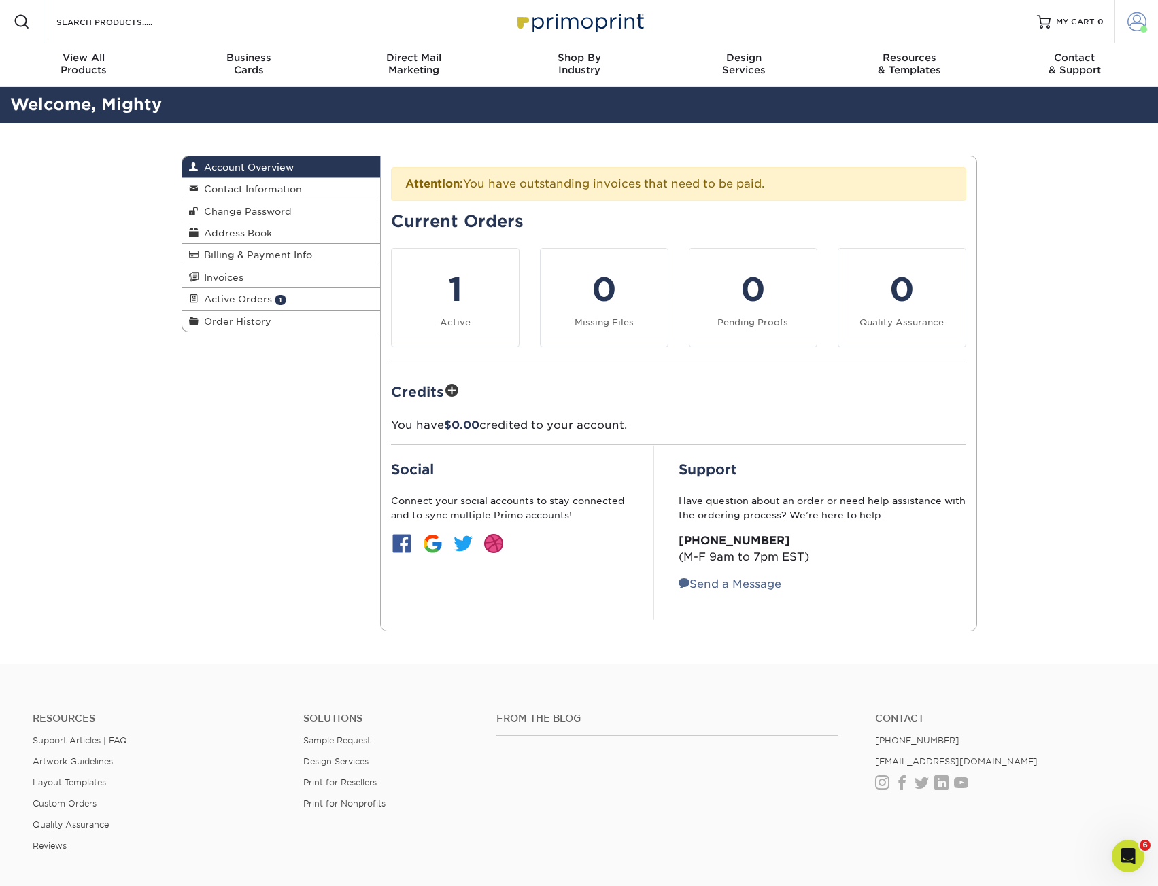
click at [1133, 26] on span at bounding box center [1136, 21] width 19 height 19
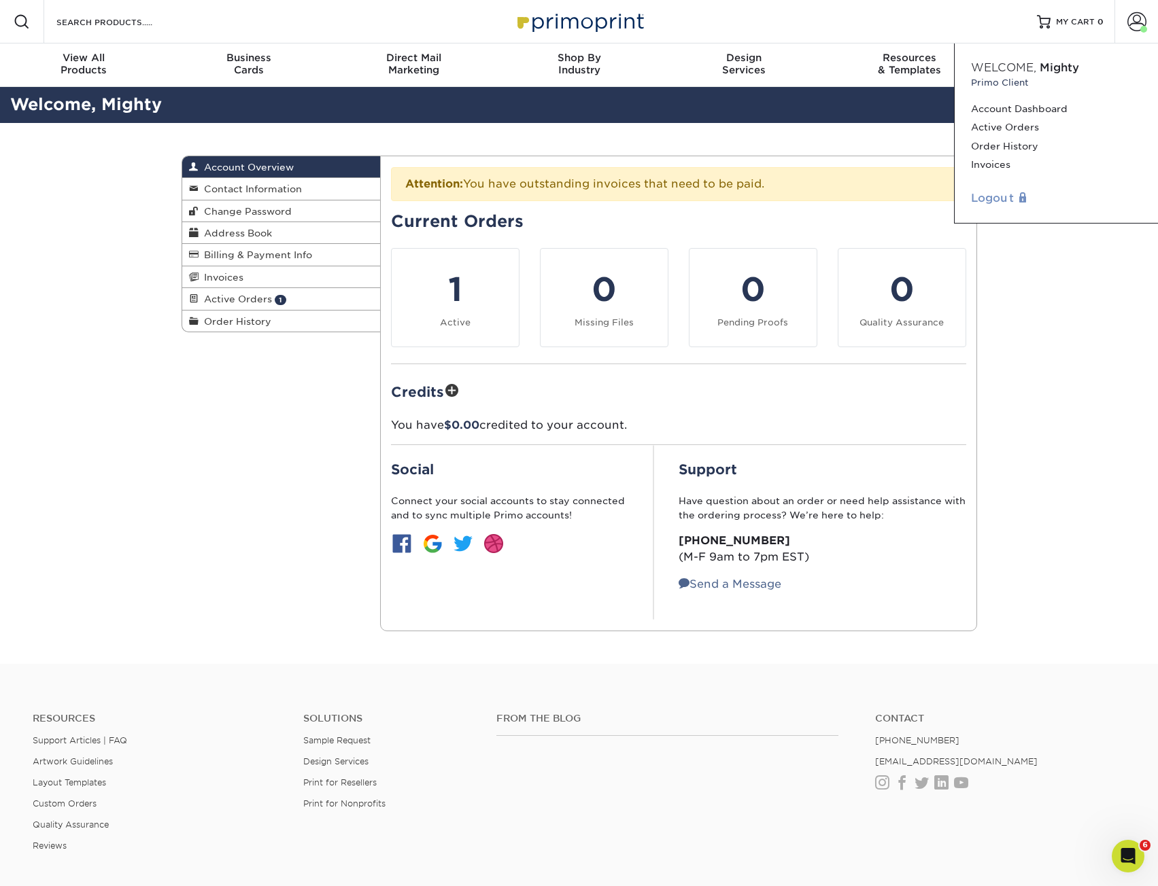
click at [980, 203] on link "Logout" at bounding box center [1056, 198] width 171 height 16
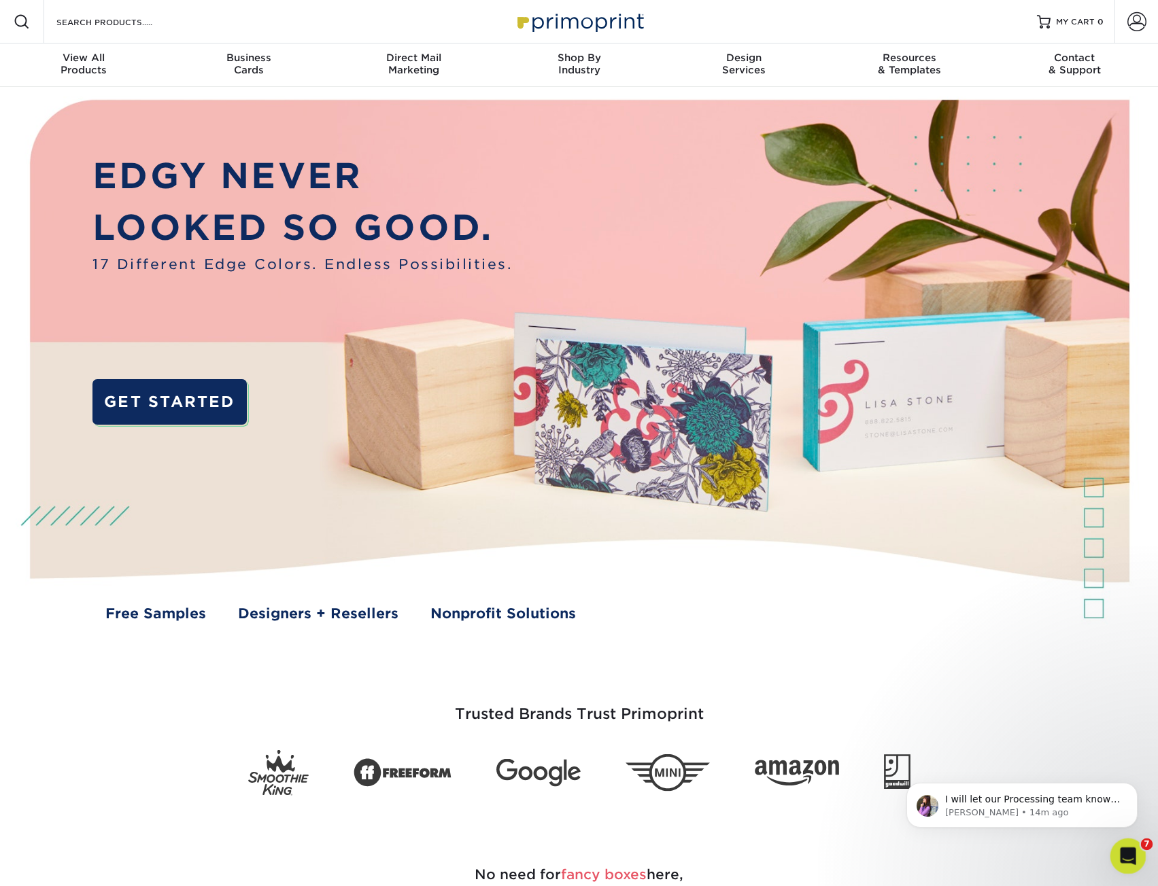
click at [1129, 857] on icon "Open Intercom Messenger" at bounding box center [1126, 855] width 22 height 22
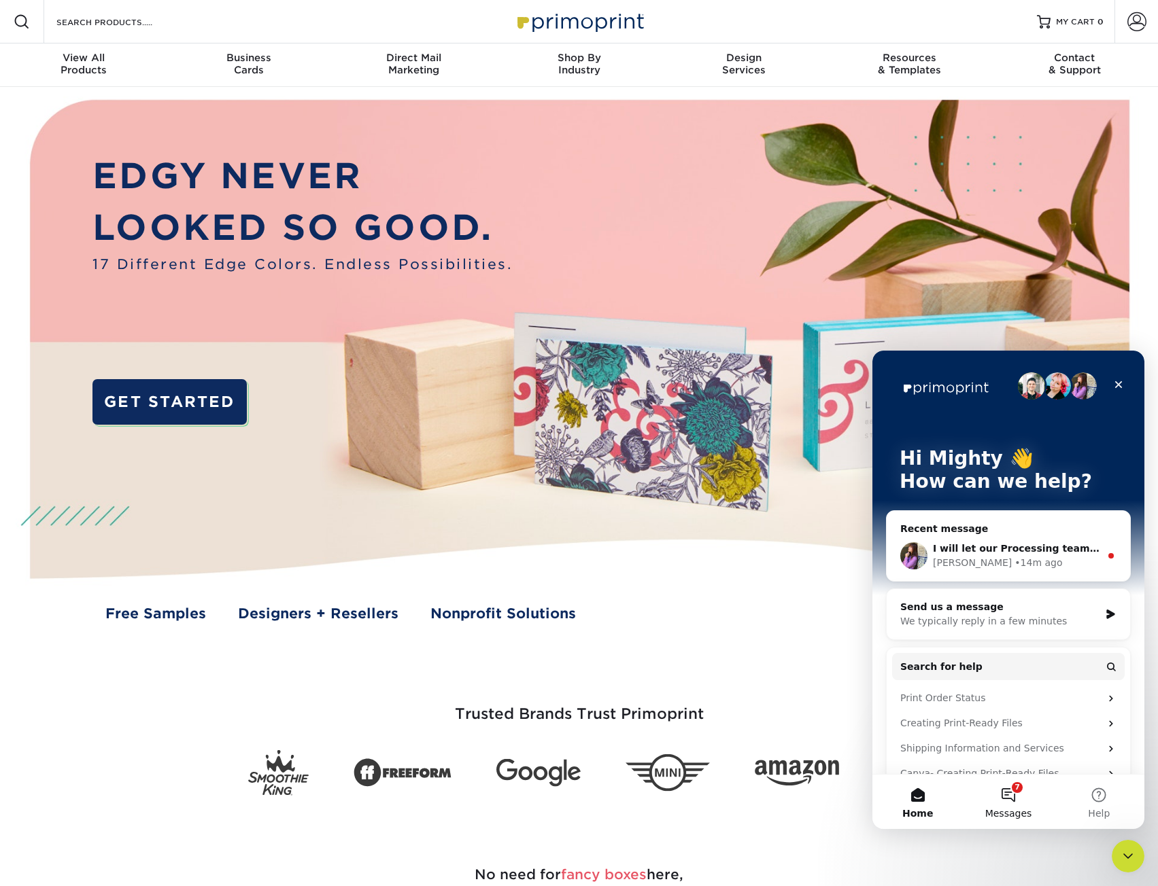
click at [1017, 797] on button "7 Messages" at bounding box center [1008, 802] width 90 height 54
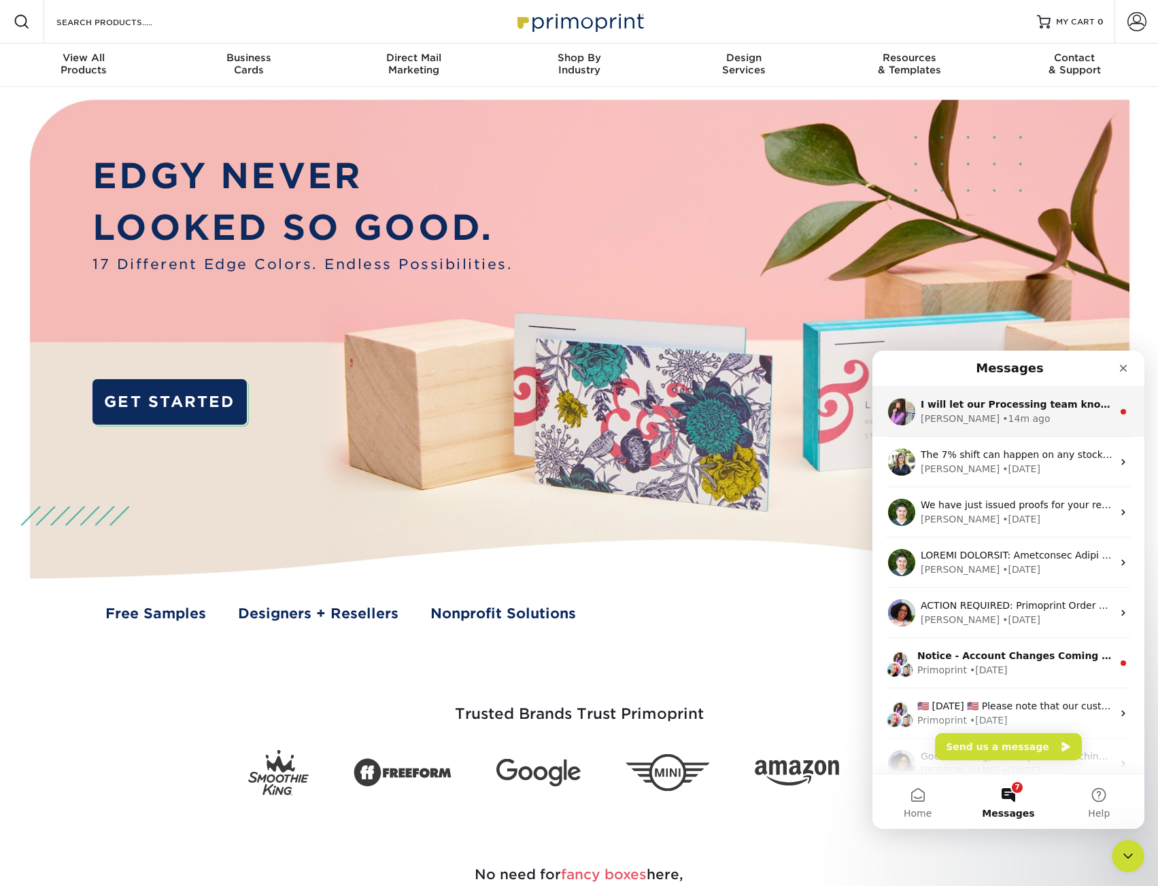
click at [1002, 421] on div "• 14m ago" at bounding box center [1026, 419] width 48 height 14
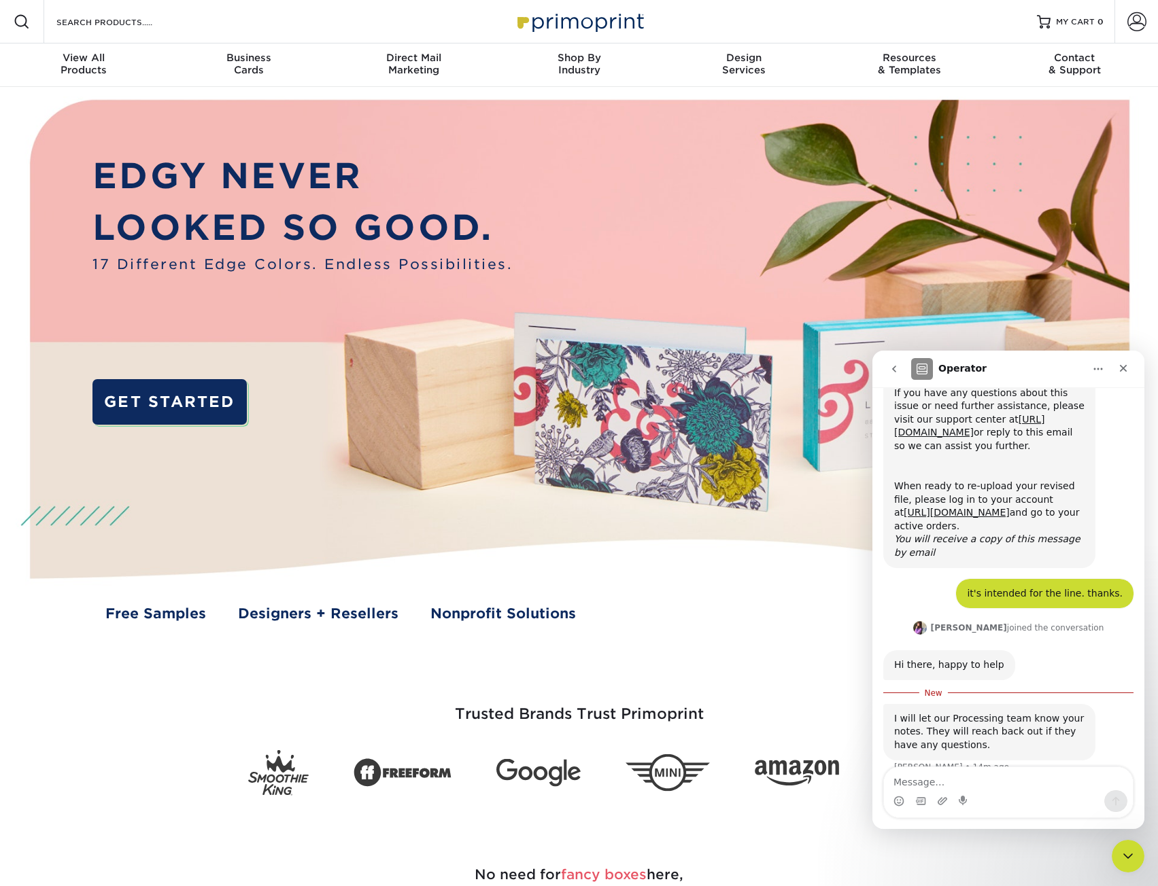
scroll to position [313, 0]
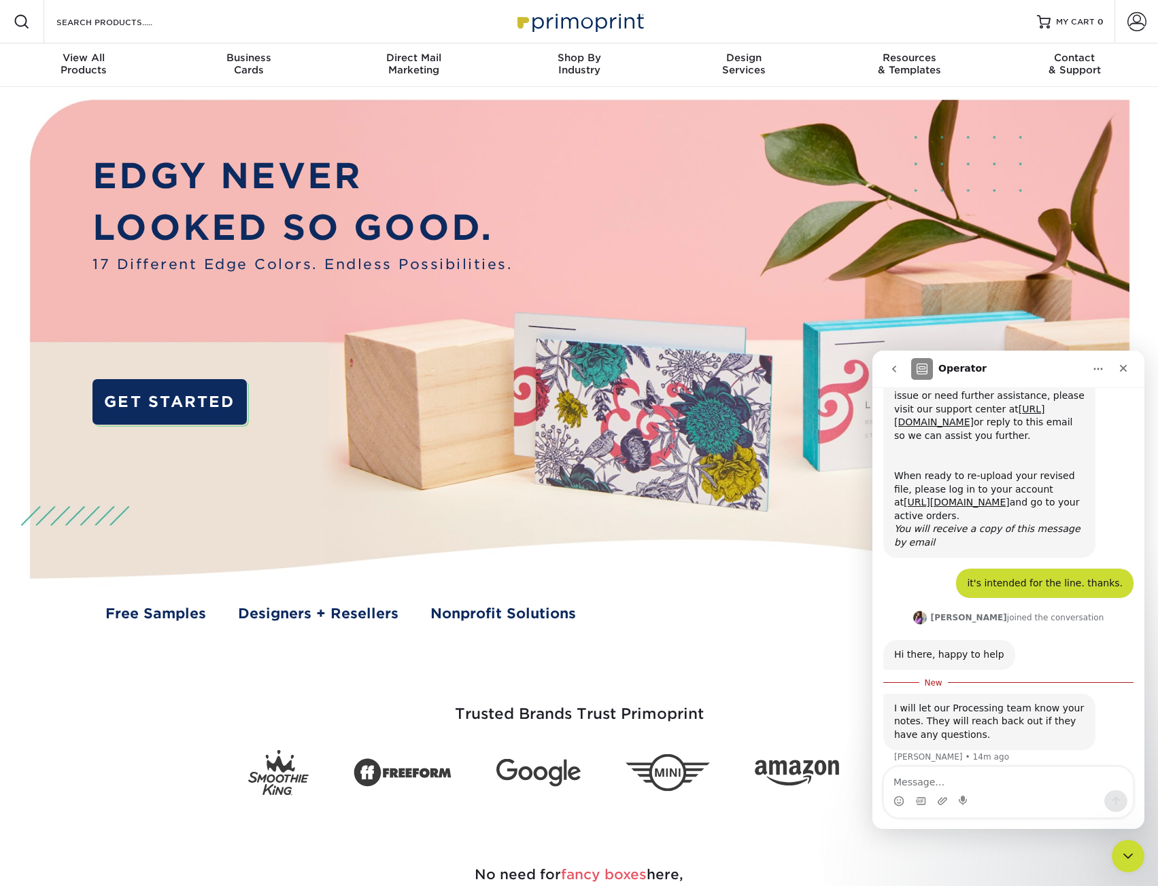
click at [892, 373] on icon "go back" at bounding box center [893, 369] width 11 height 11
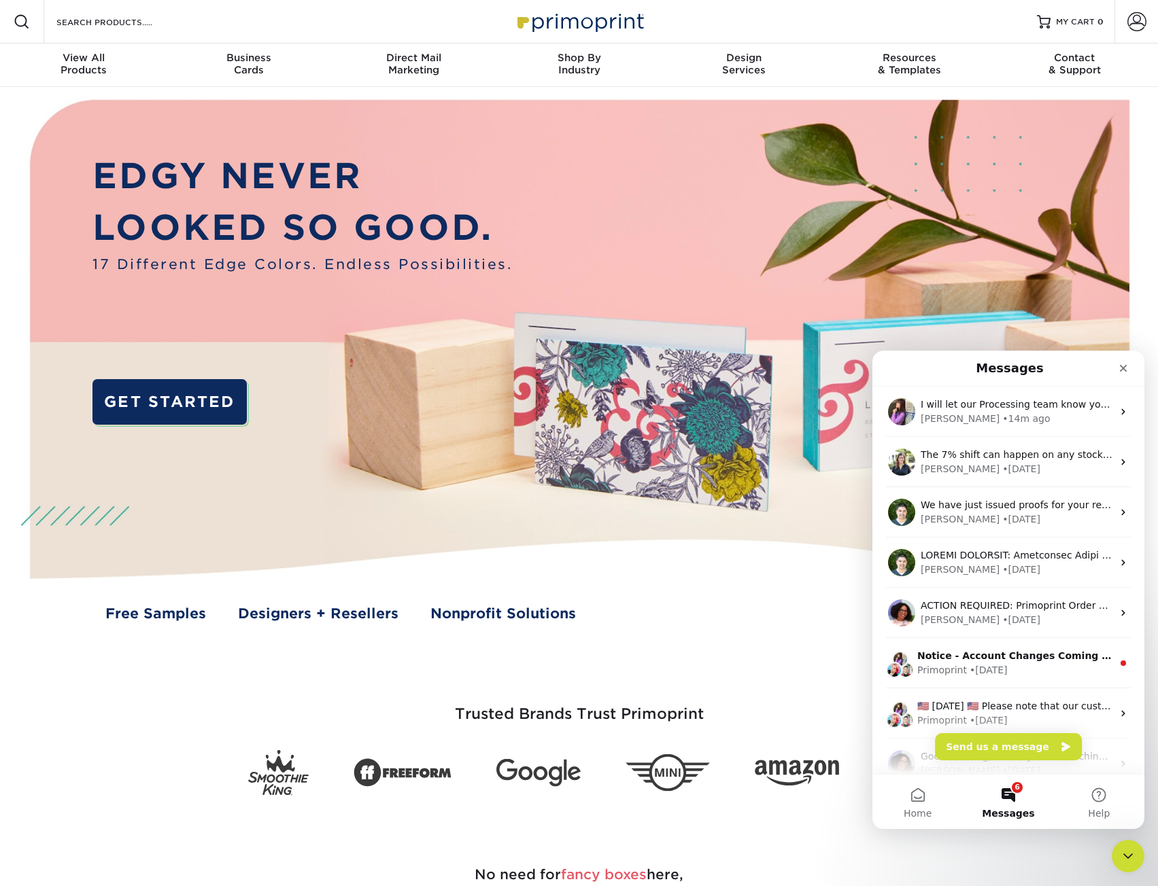
scroll to position [0, 0]
click at [1006, 373] on h1 "Messages" at bounding box center [1009, 368] width 73 height 23
click at [1132, 856] on icon "Close Intercom Messenger" at bounding box center [1126, 854] width 16 height 16
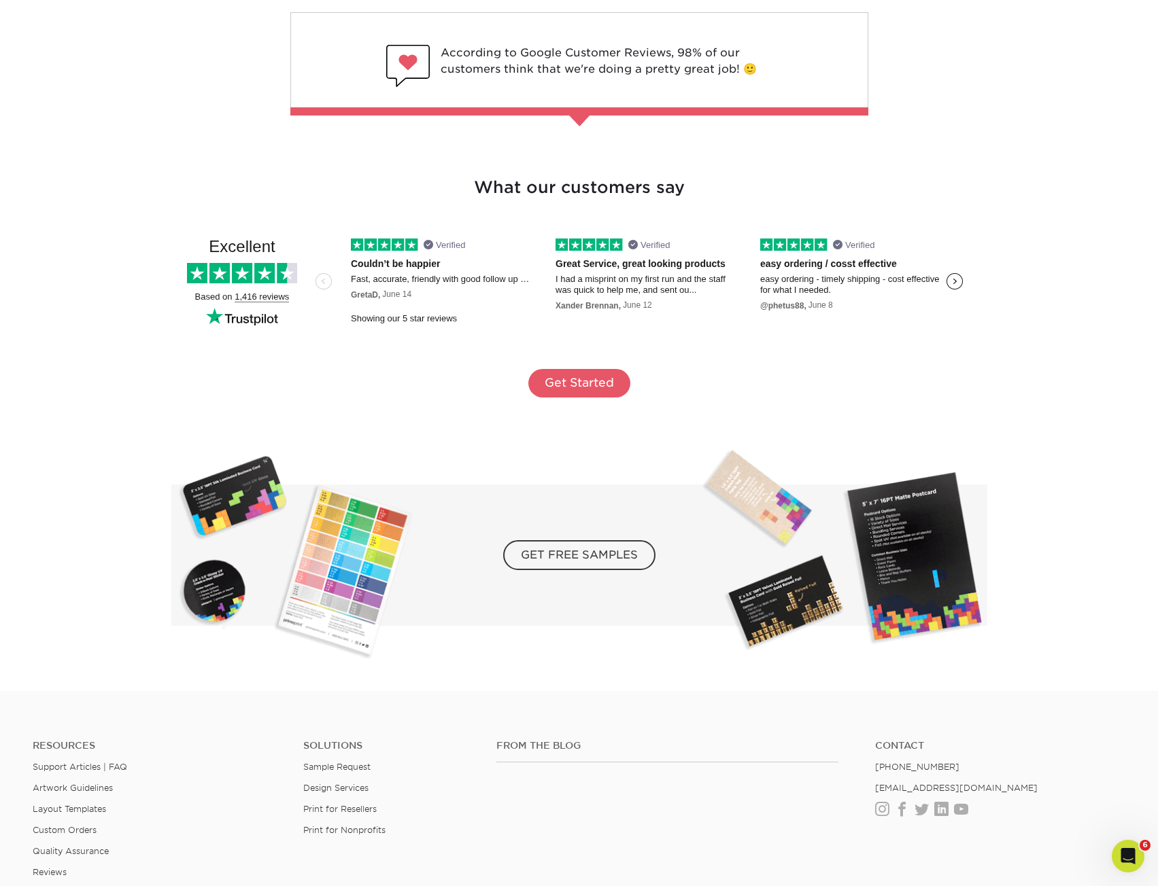
scroll to position [2230, 0]
